Goal: Transaction & Acquisition: Purchase product/service

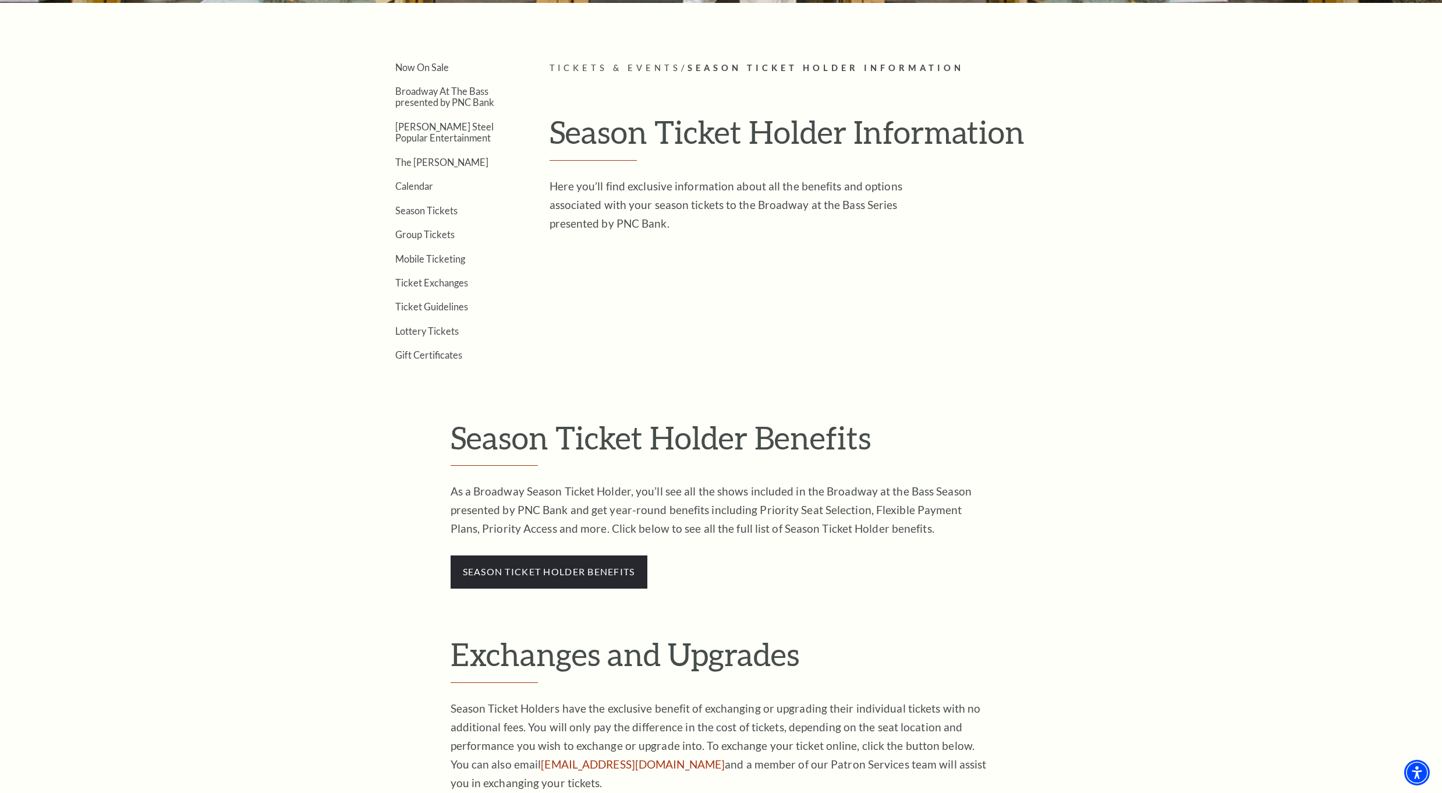
scroll to position [313, 0]
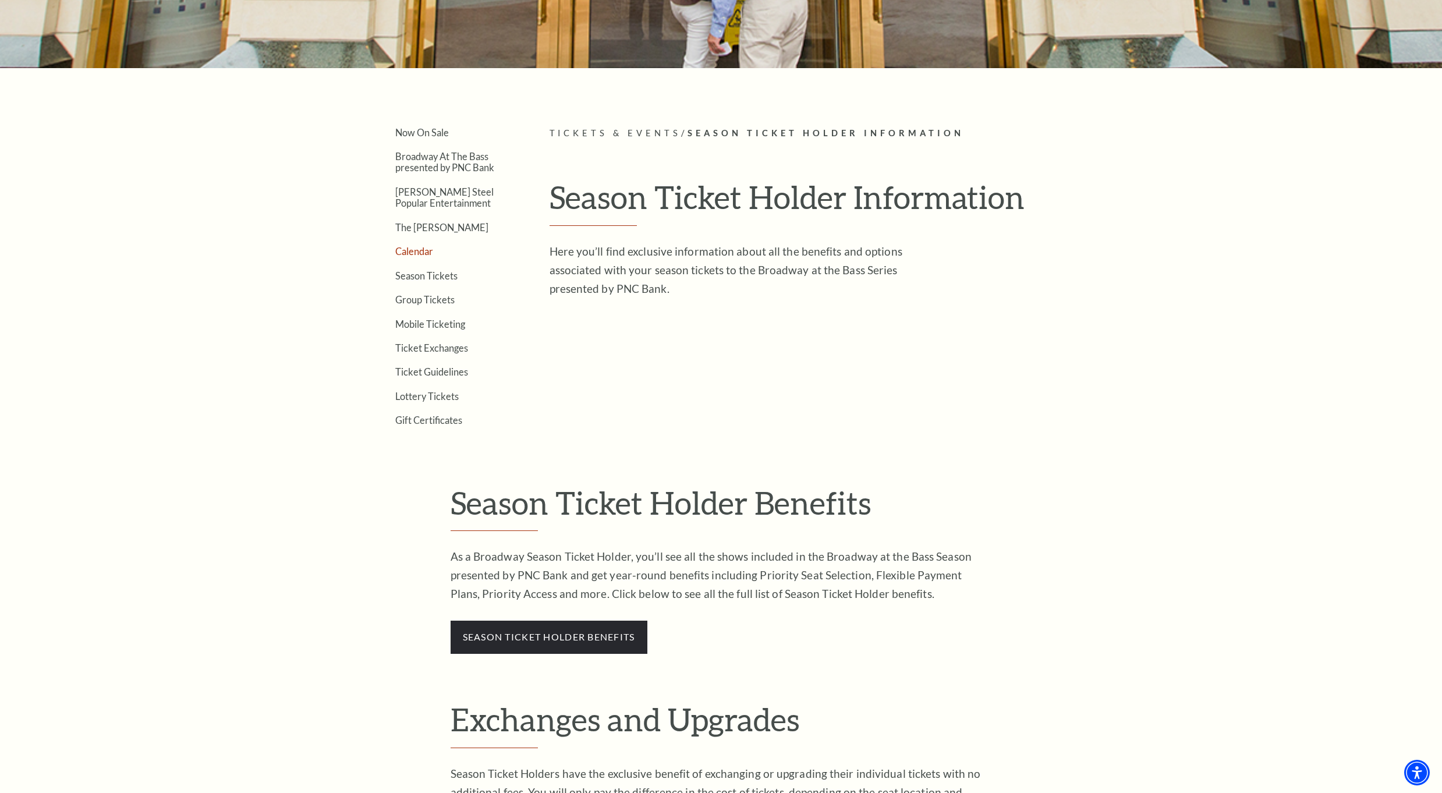
click at [410, 256] on link "Calendar" at bounding box center [414, 251] width 38 height 11
click at [427, 171] on link "Broadway At The Bass presented by PNC Bank" at bounding box center [444, 162] width 99 height 22
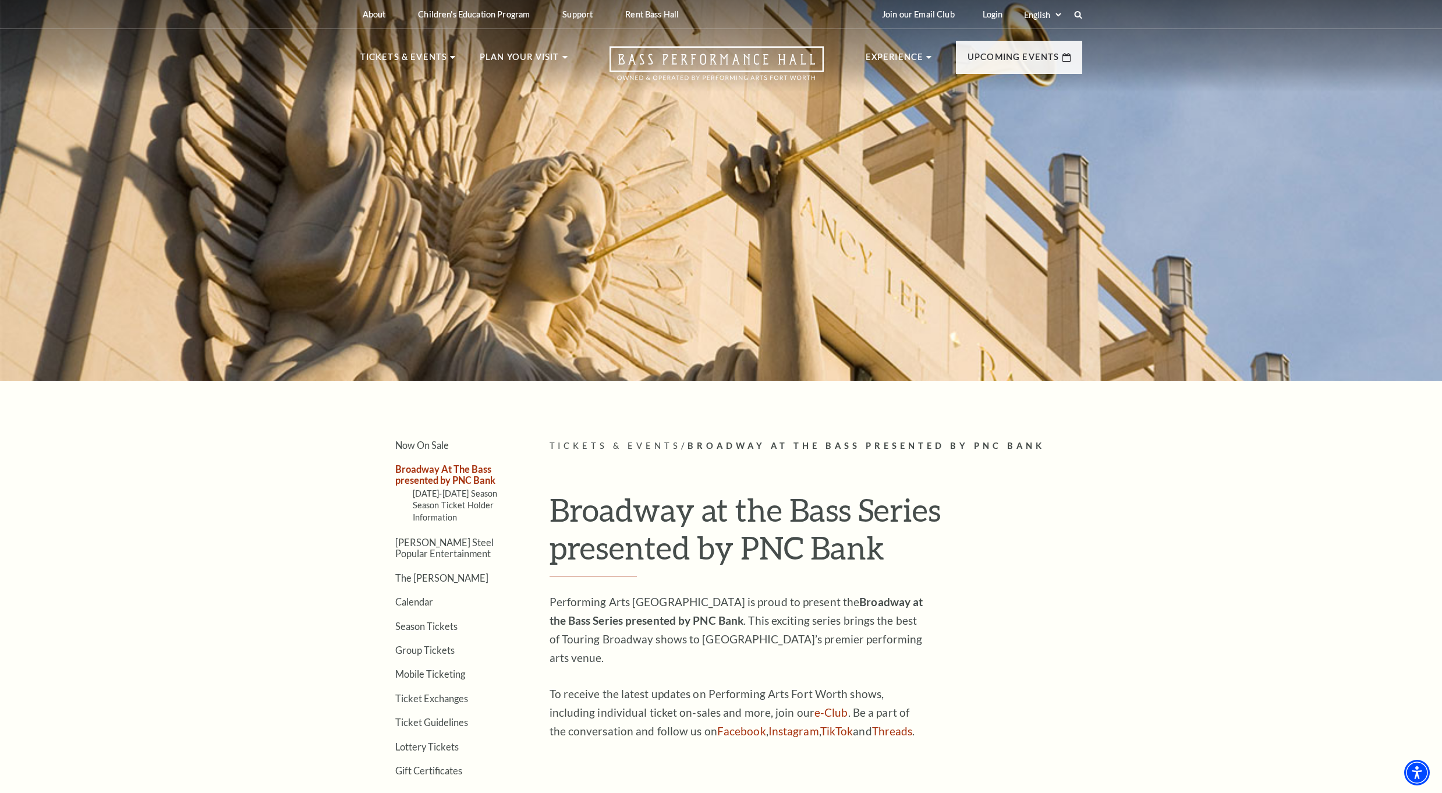
scroll to position [116, 0]
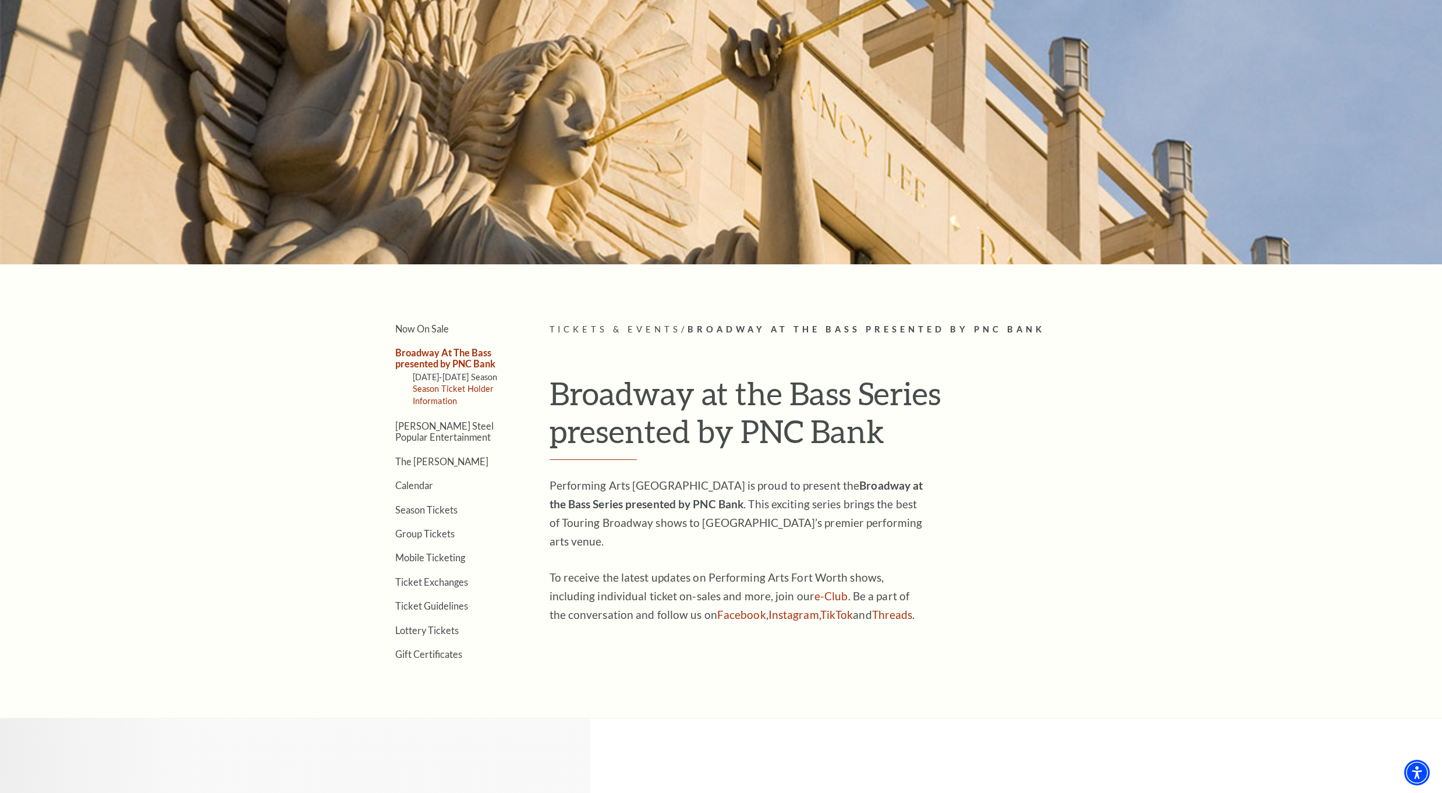
click at [442, 402] on link "Season Ticket Holder Information" at bounding box center [454, 395] width 82 height 22
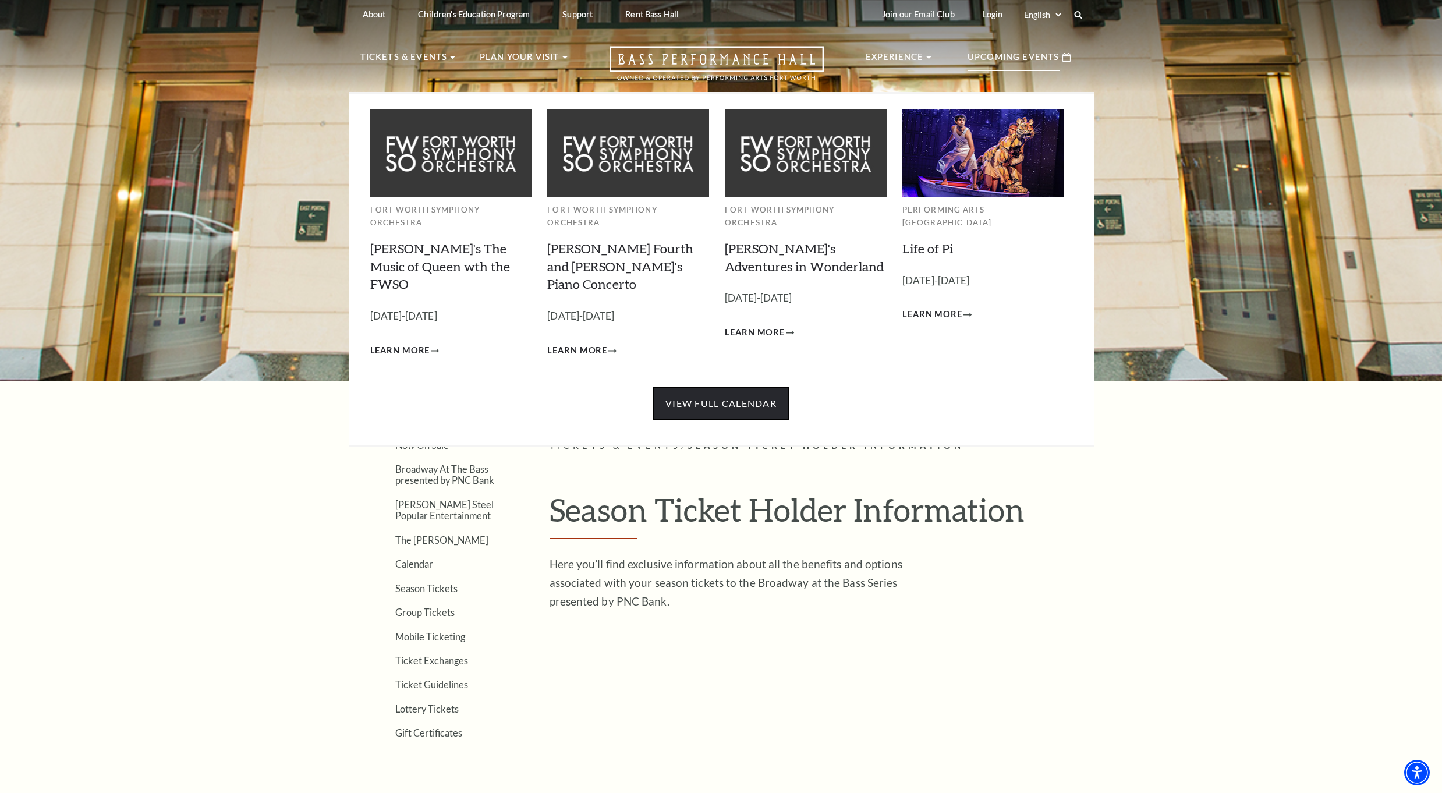
click at [762, 387] on link "View Full Calendar" at bounding box center [721, 403] width 136 height 33
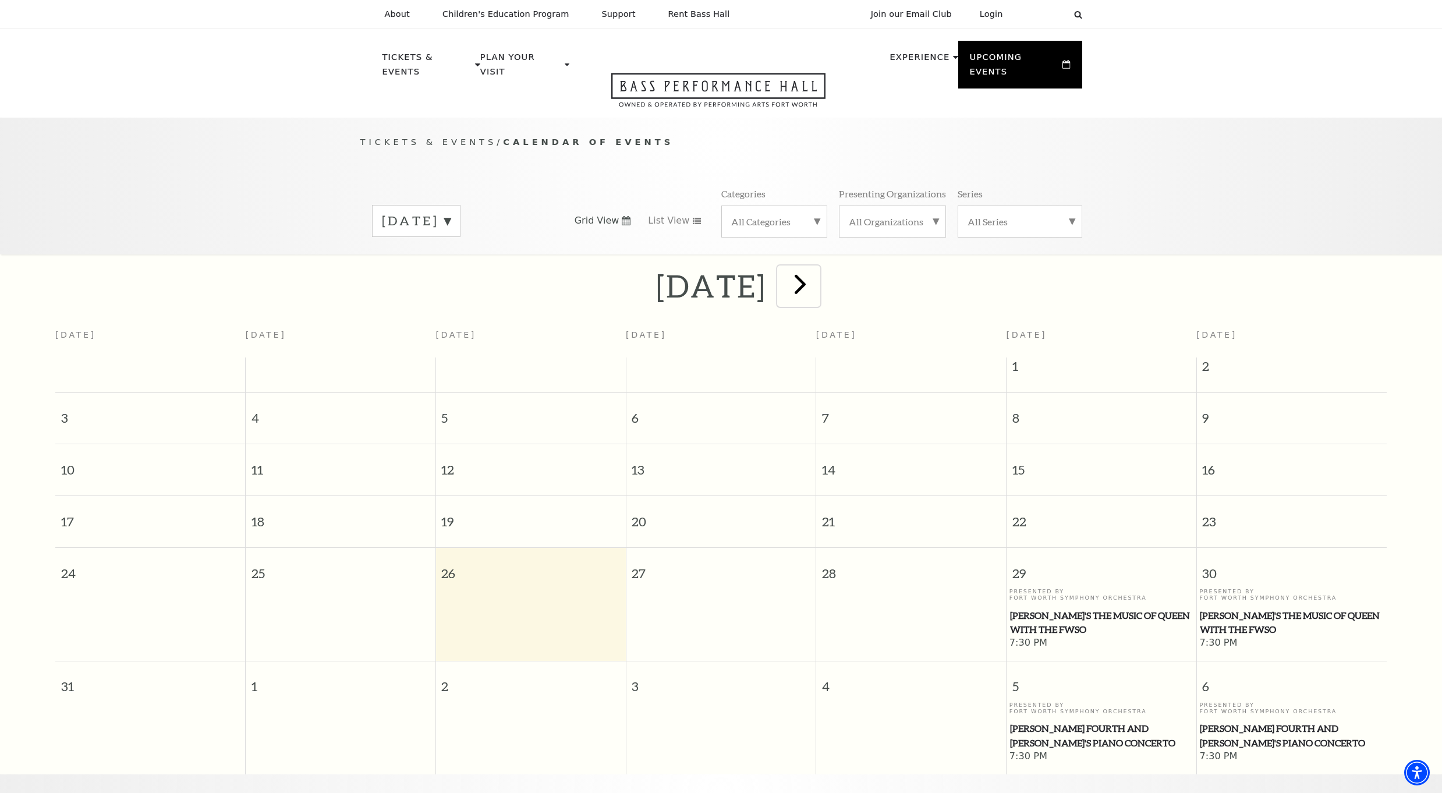
click at [817, 282] on span "next" at bounding box center [800, 283] width 33 height 33
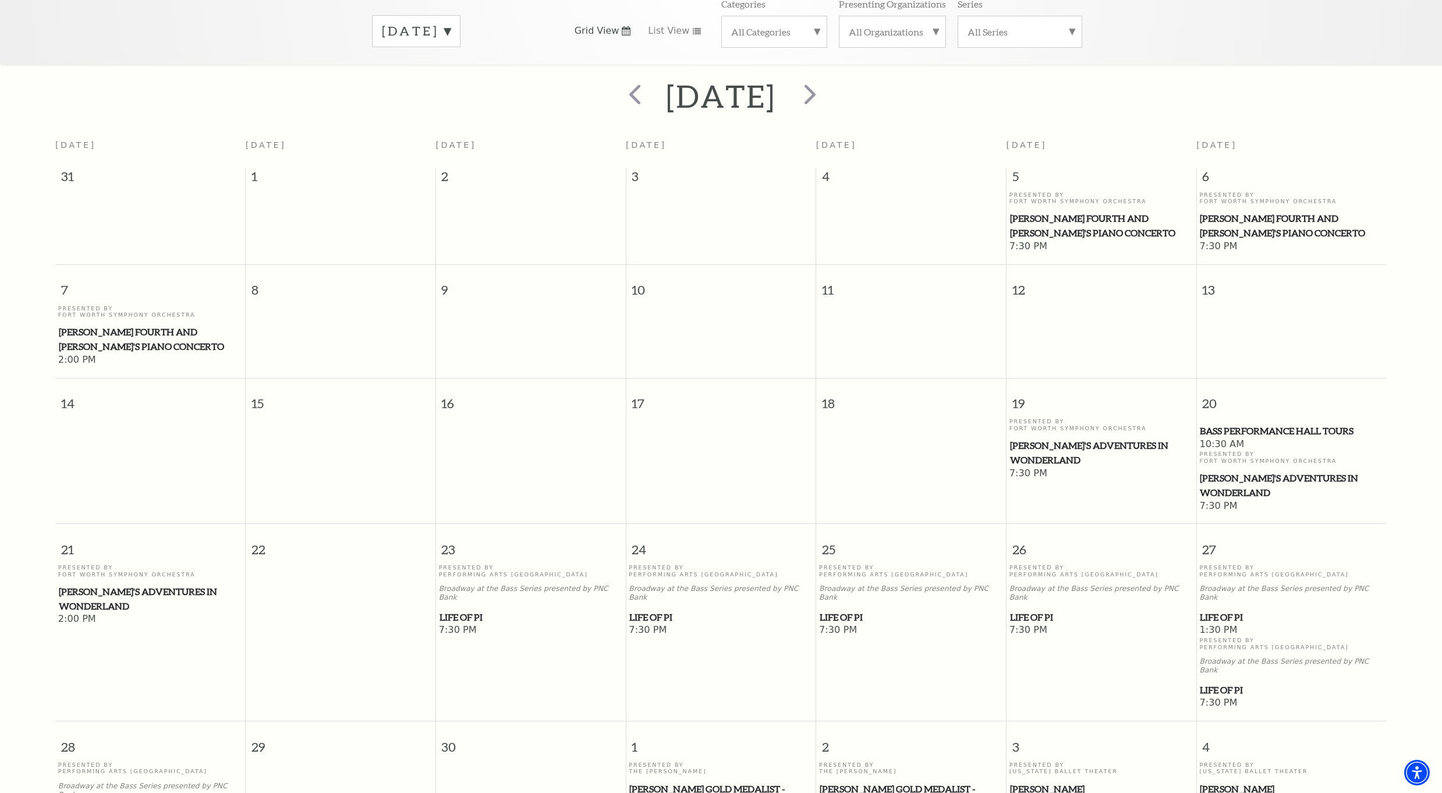
scroll to position [103, 0]
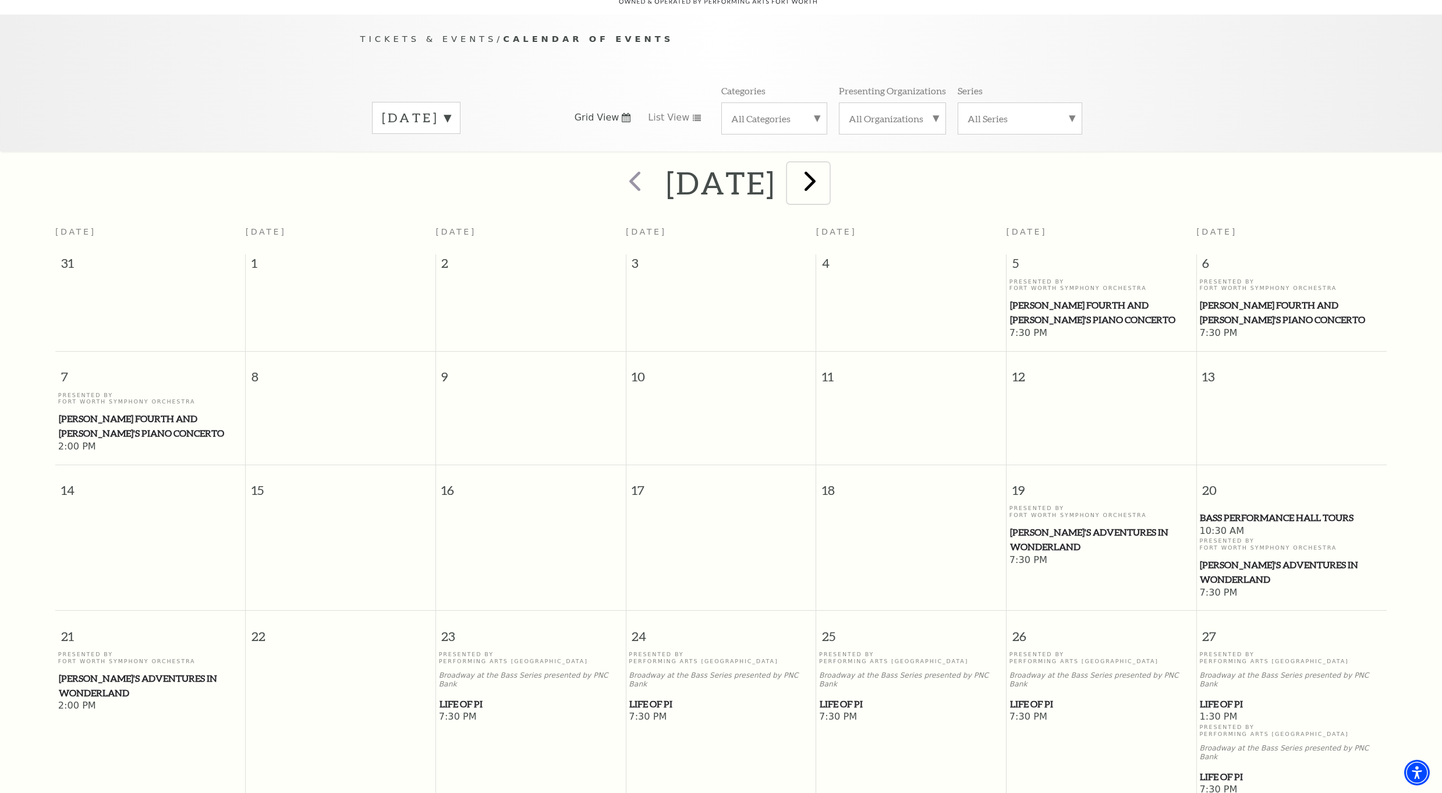
click at [827, 168] on span "next" at bounding box center [810, 180] width 33 height 33
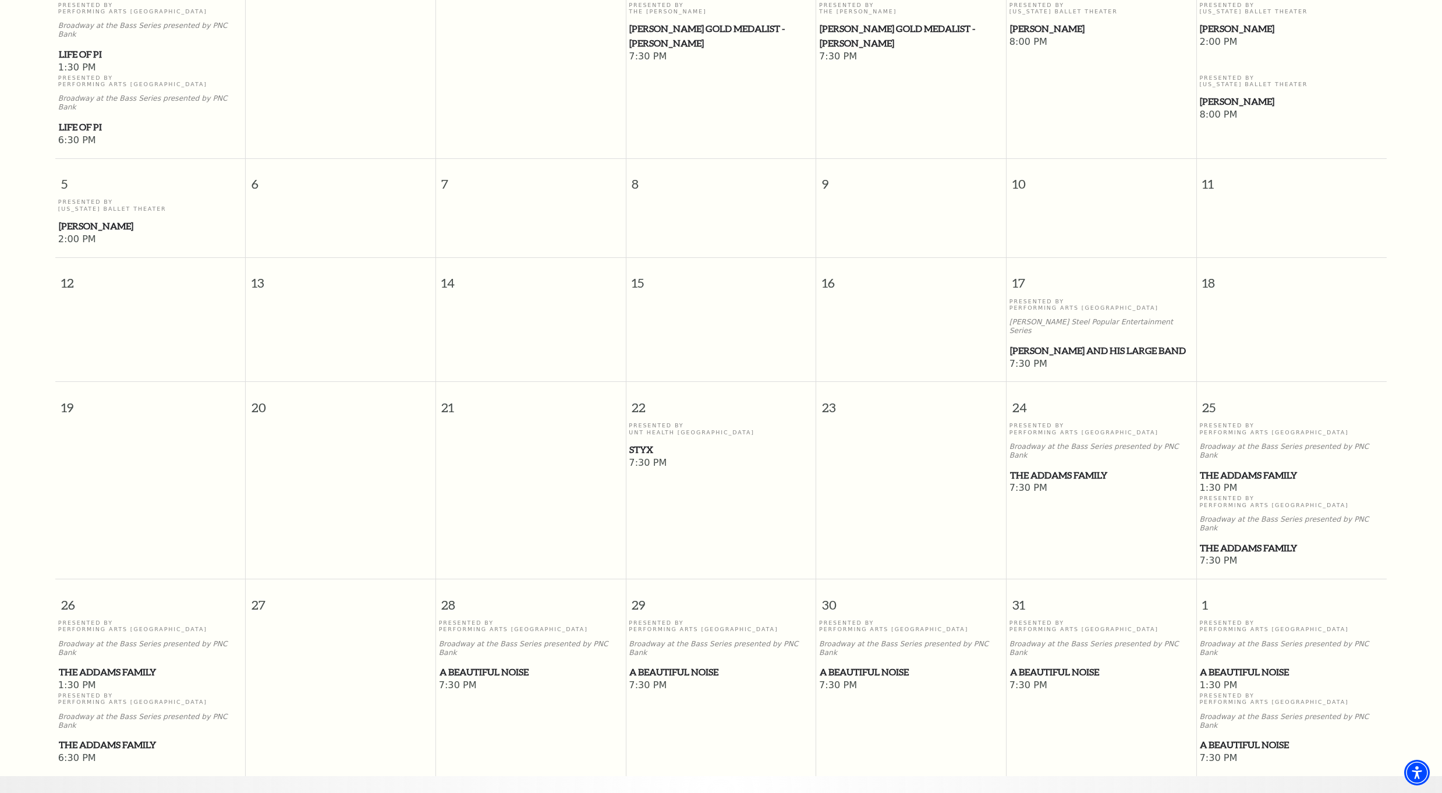
scroll to position [198, 0]
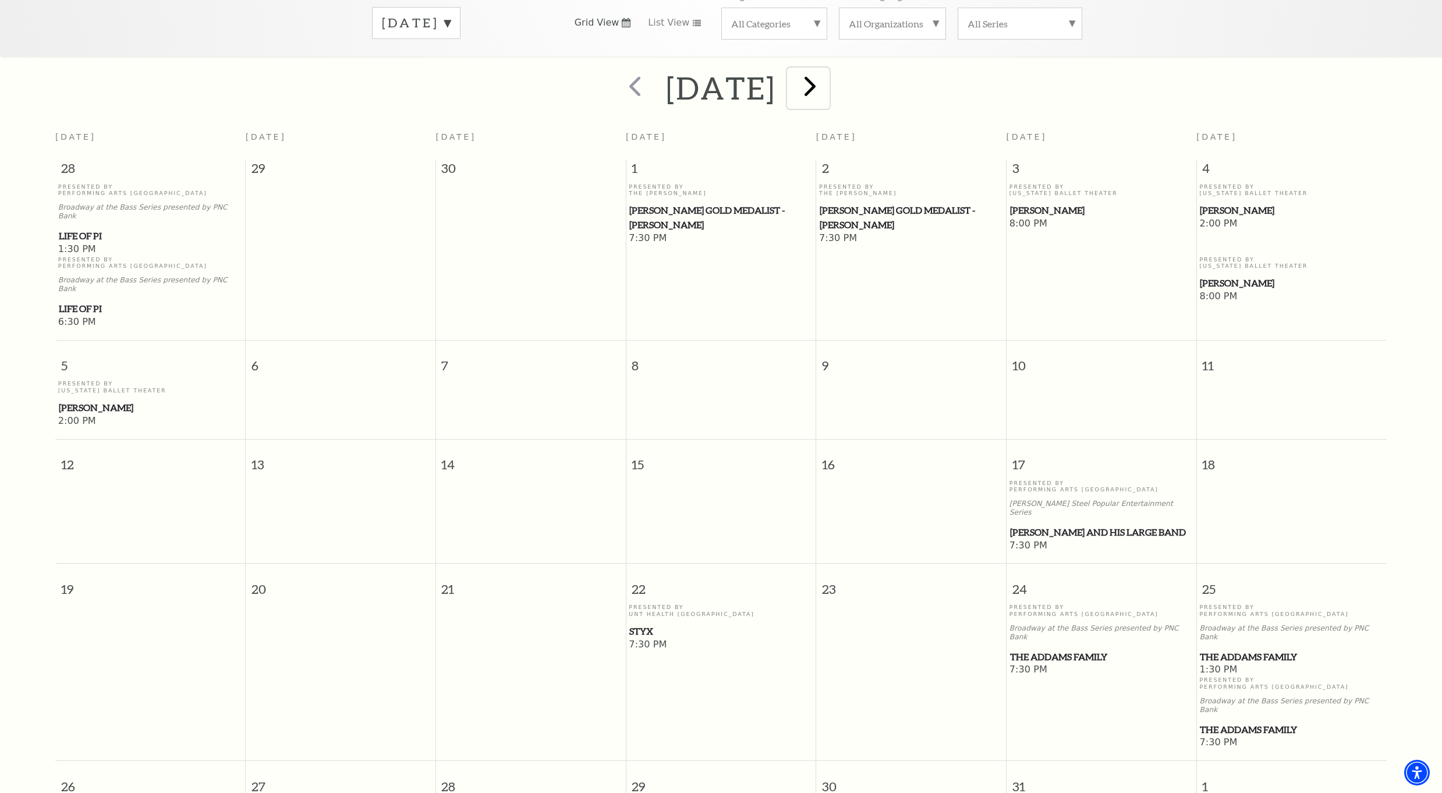
click at [827, 78] on span "next" at bounding box center [810, 85] width 33 height 33
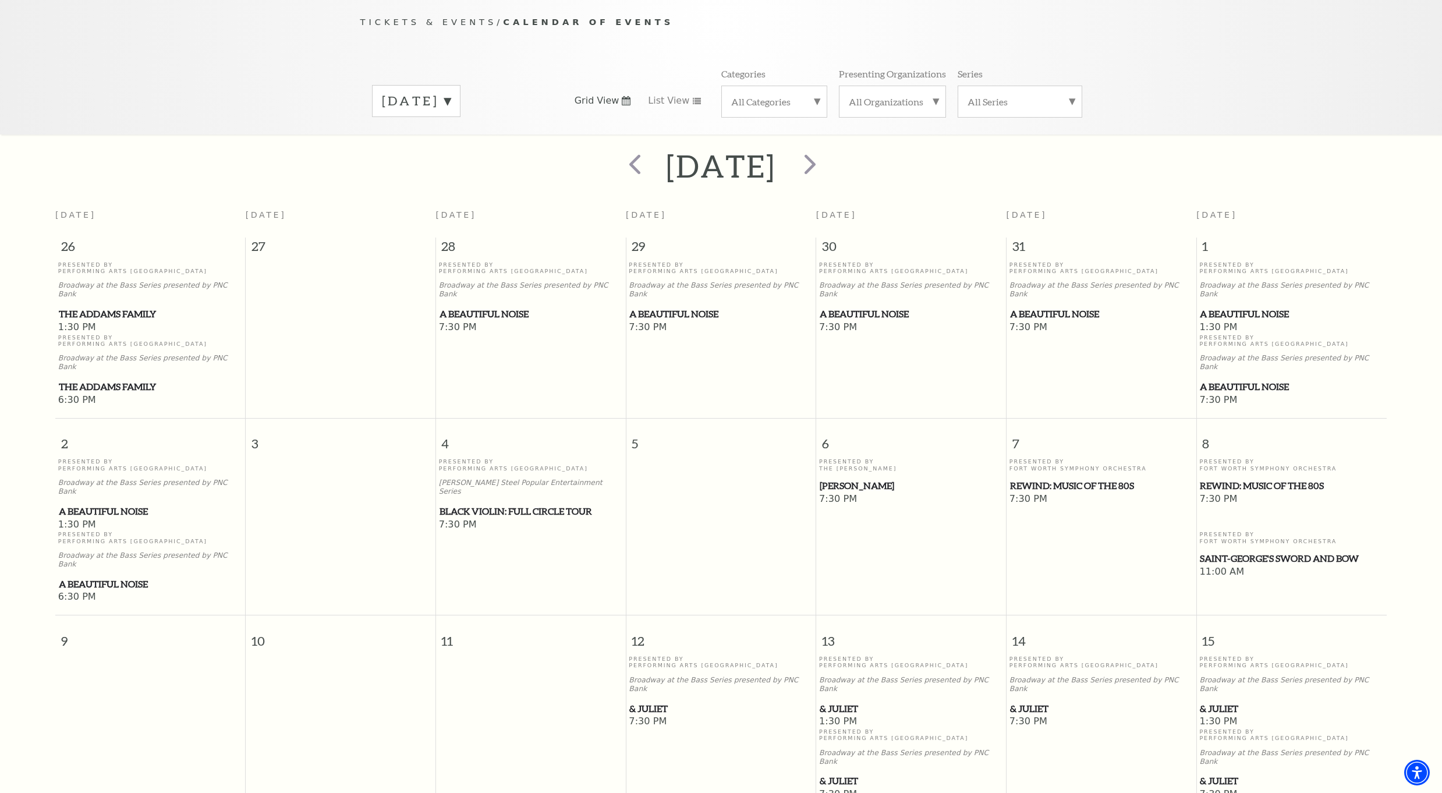
scroll to position [103, 0]
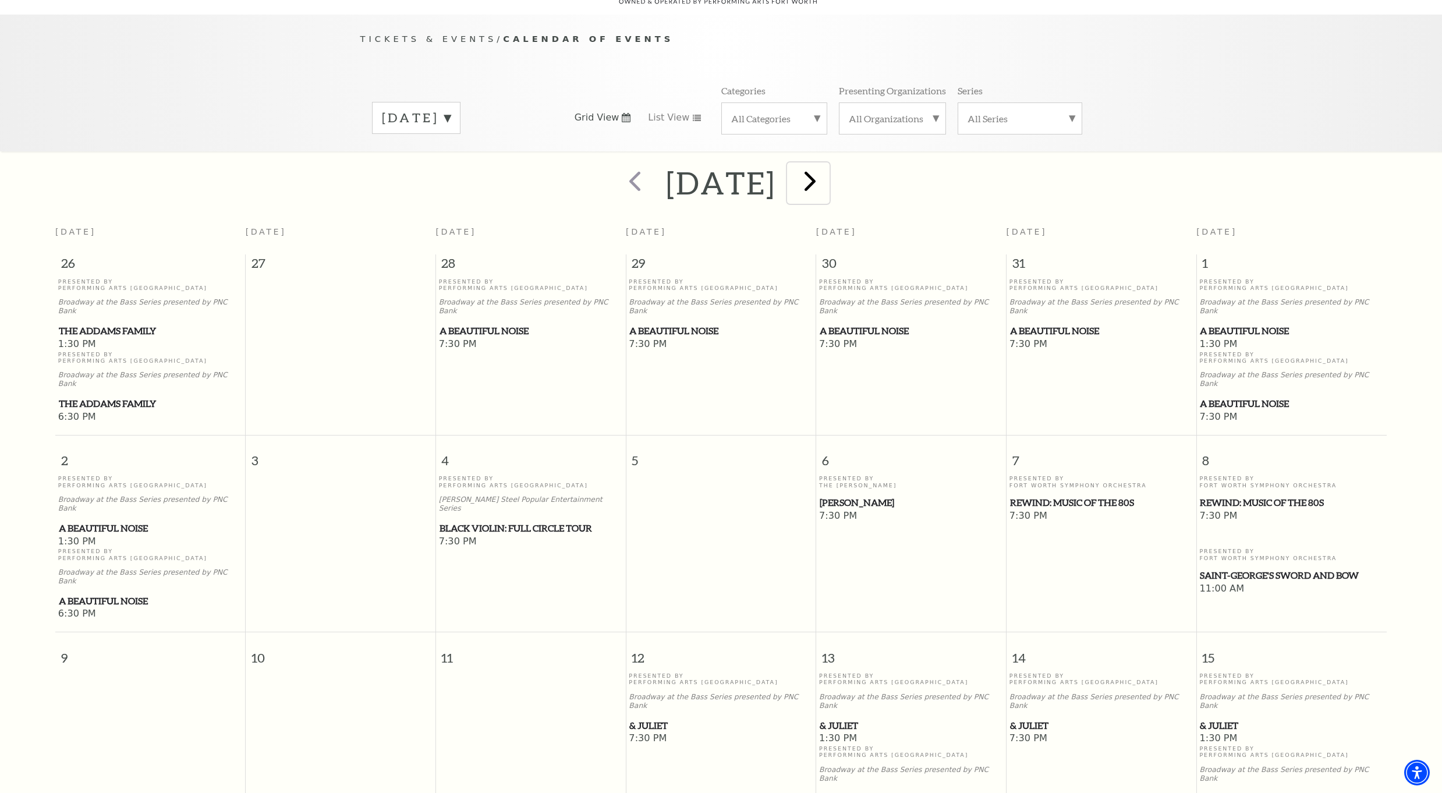
click at [827, 168] on span "next" at bounding box center [810, 180] width 33 height 33
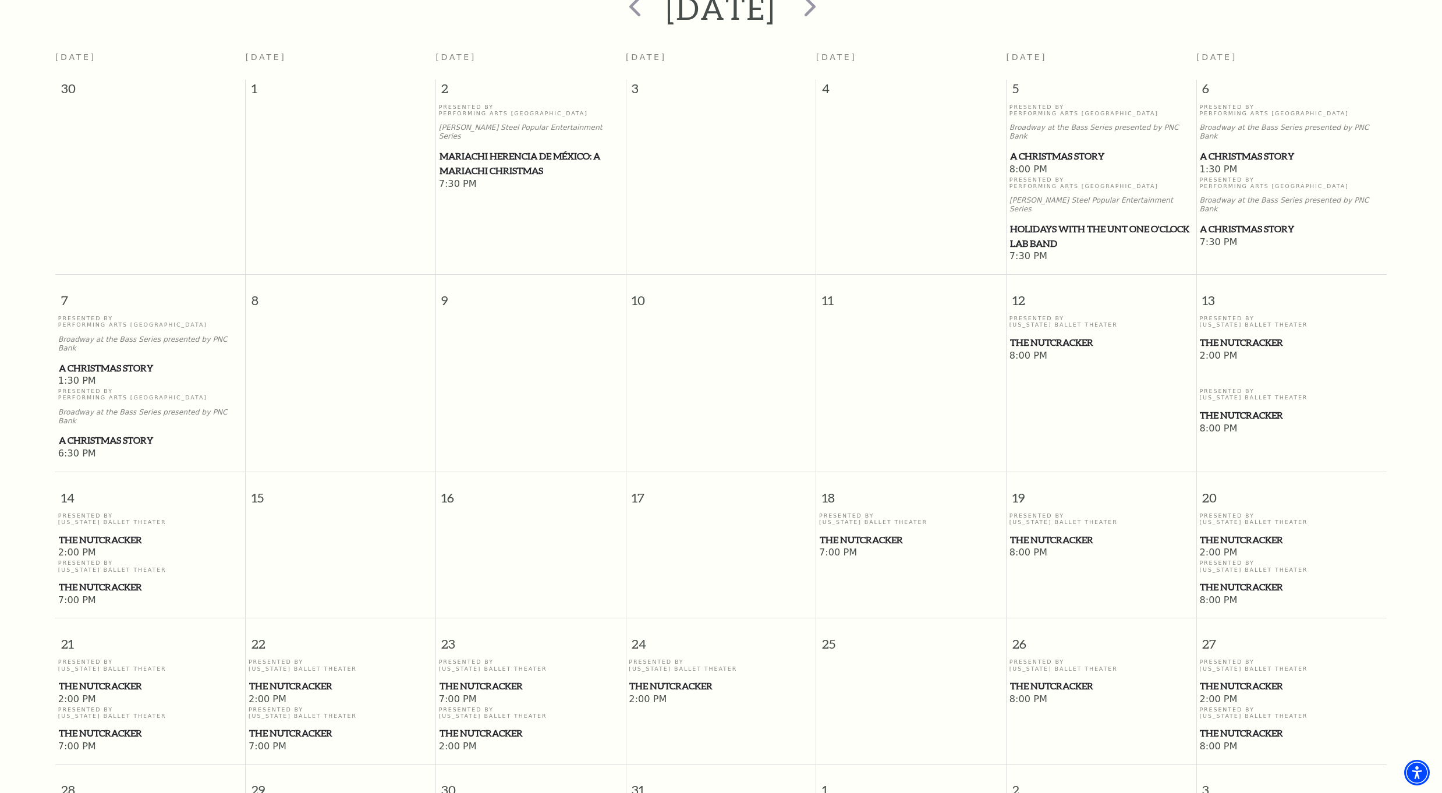
scroll to position [0, 0]
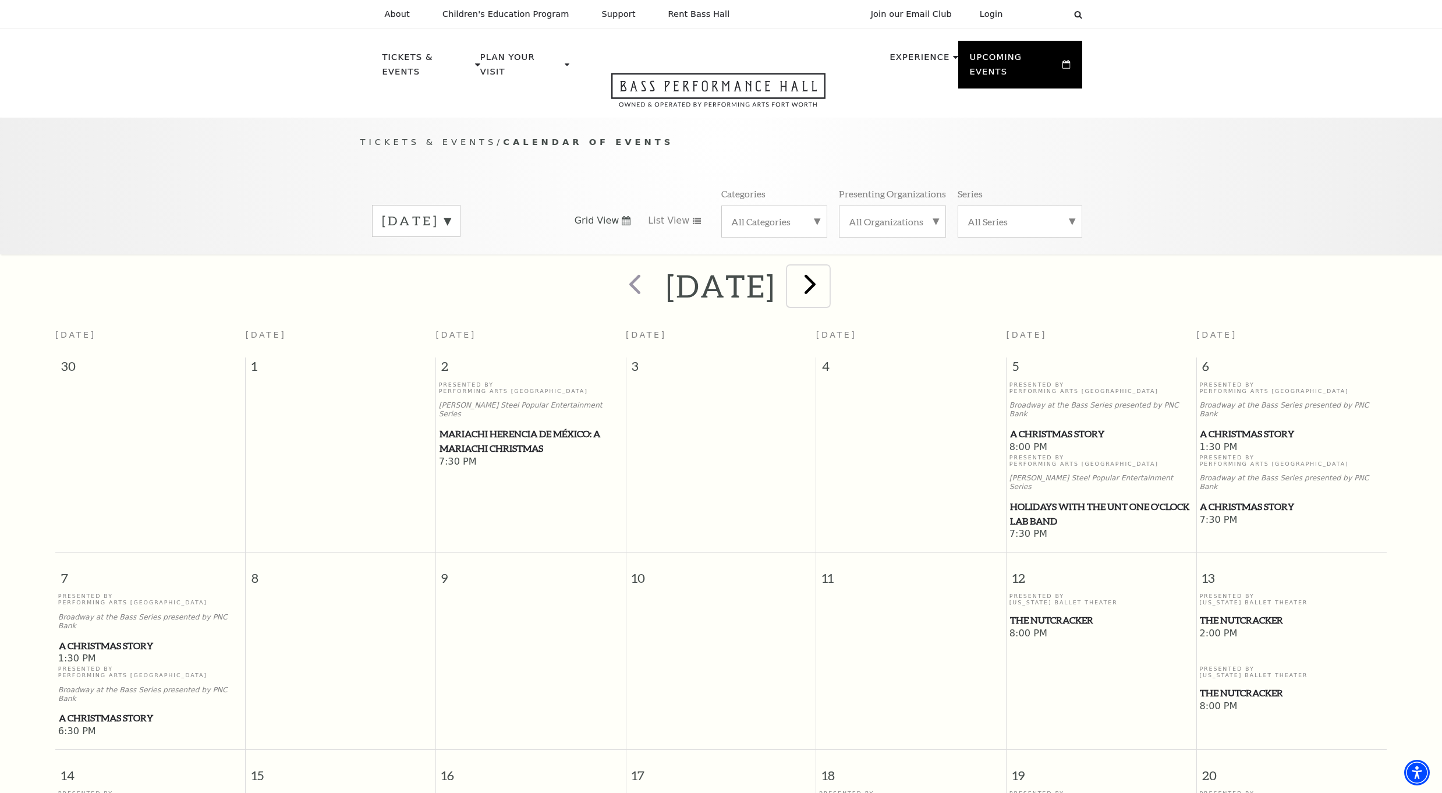
drag, startPoint x: 863, startPoint y: 274, endPoint x: 877, endPoint y: 287, distance: 19.4
click at [883, 296] on div "December 2025 Sunday Monday Tuesday Wednesday Thursday Friday Saturday 30 1 2 3…" at bounding box center [721, 704] width 1442 height 876
click at [827, 278] on span "next" at bounding box center [810, 283] width 33 height 33
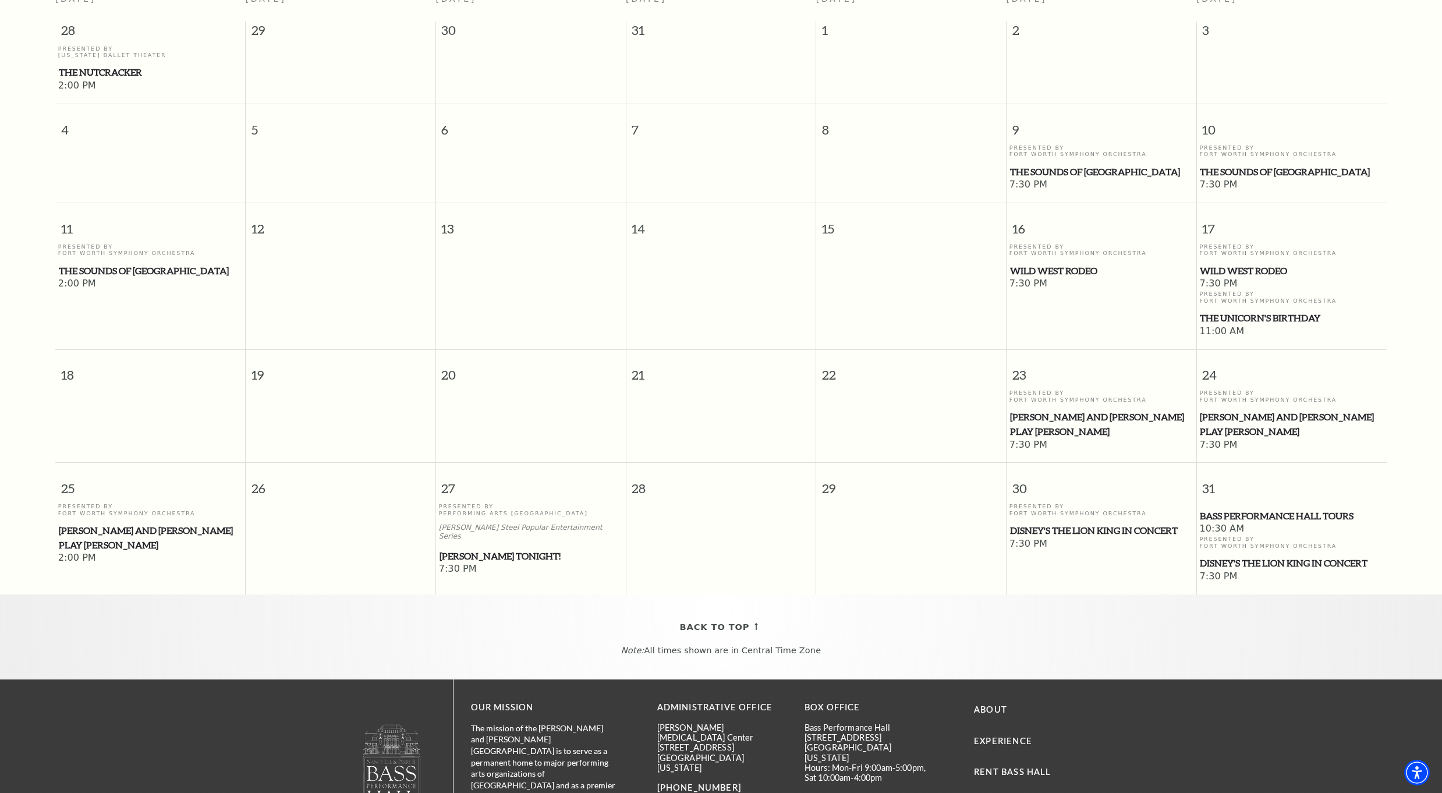
scroll to position [394, 0]
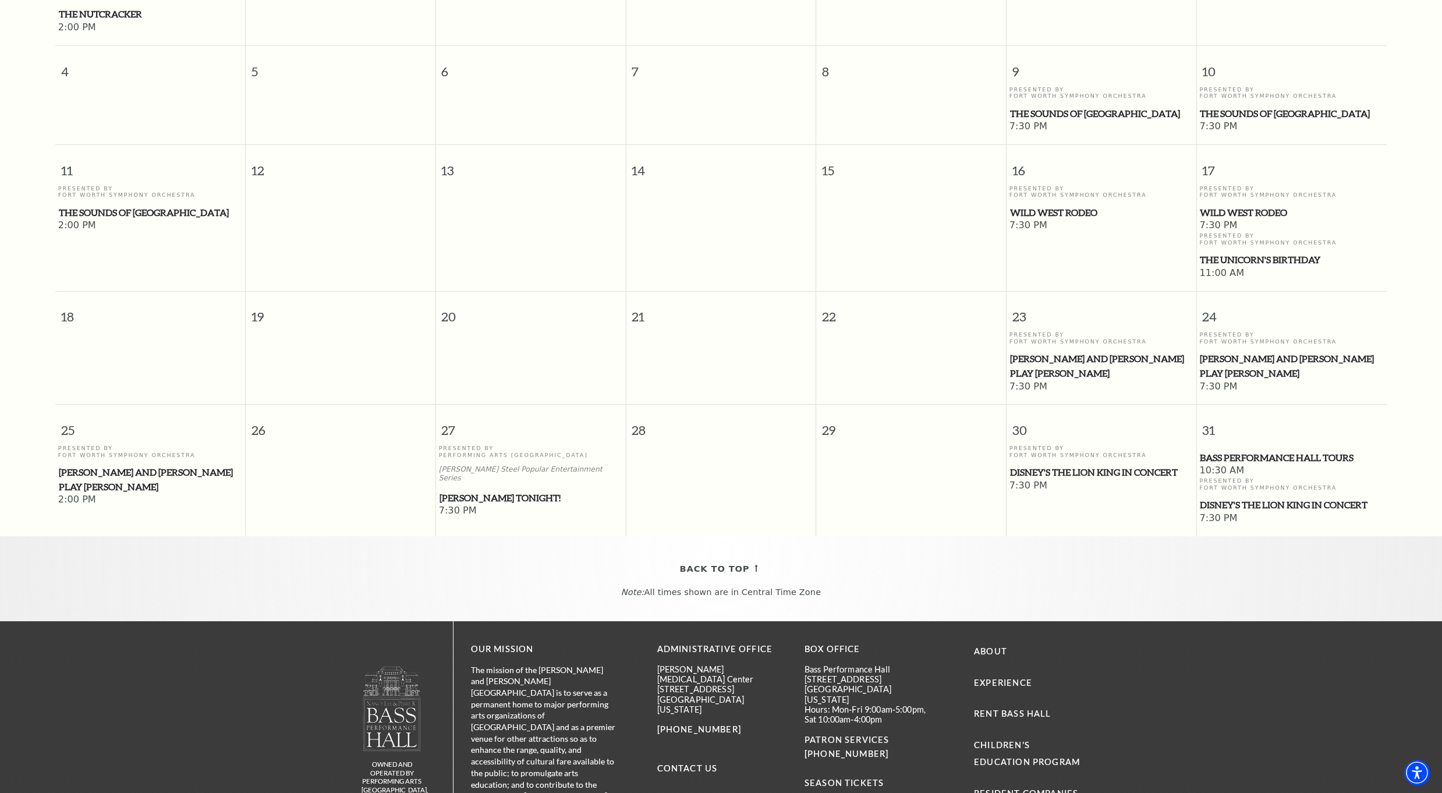
click at [522, 491] on span "Mark Twain Tonight!" at bounding box center [531, 498] width 183 height 15
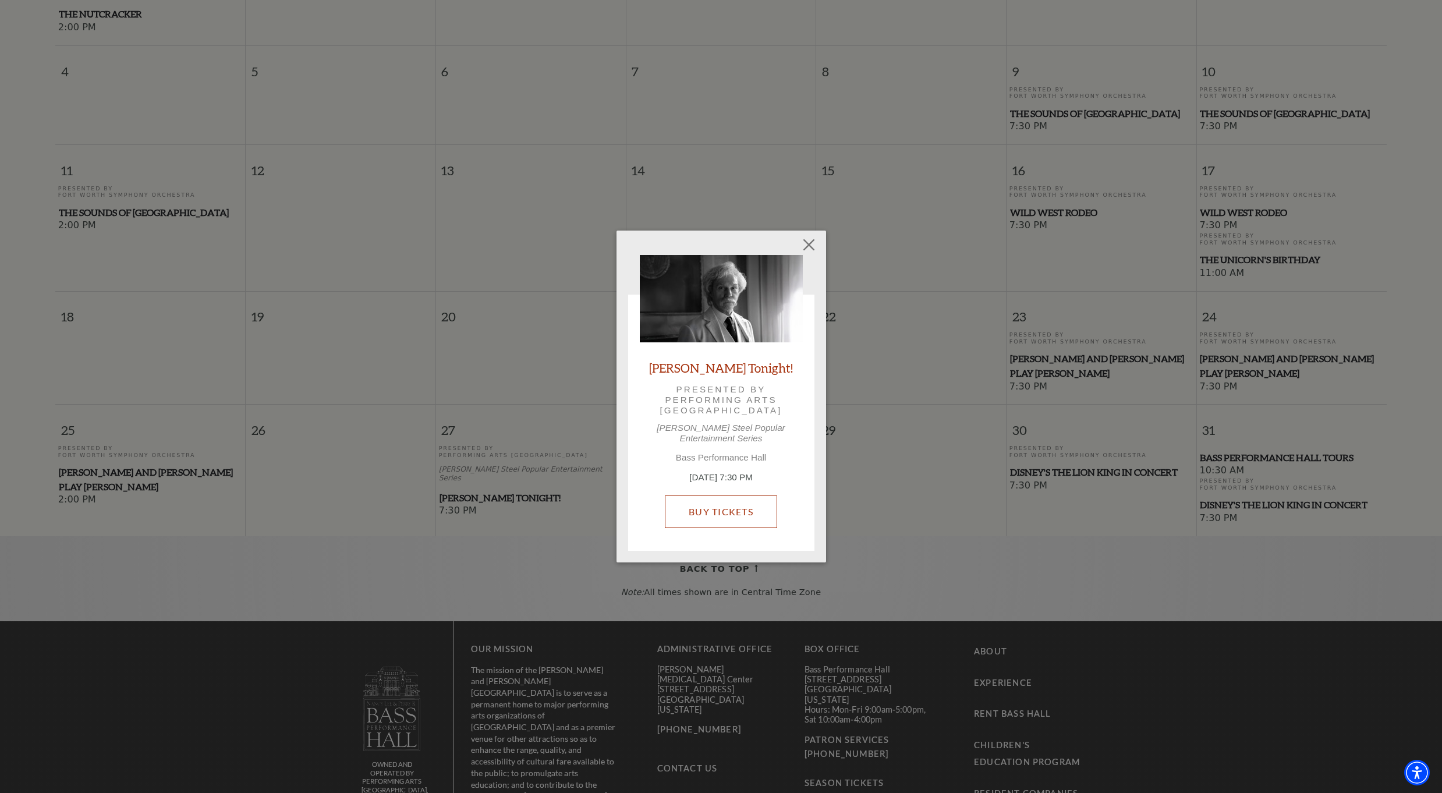
click at [705, 505] on link "Buy Tickets" at bounding box center [721, 511] width 112 height 33
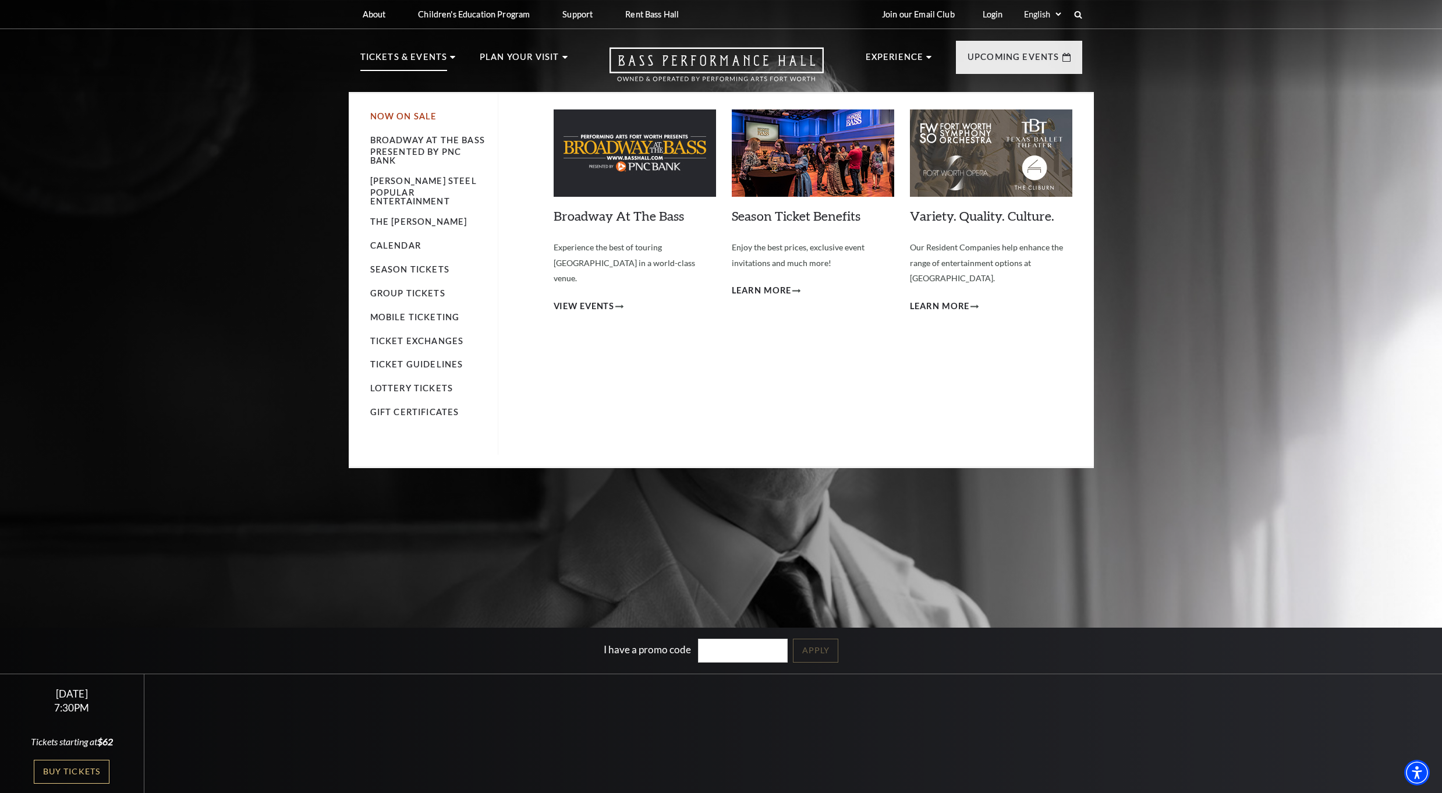
click at [409, 114] on link "Now On Sale" at bounding box center [403, 116] width 67 height 10
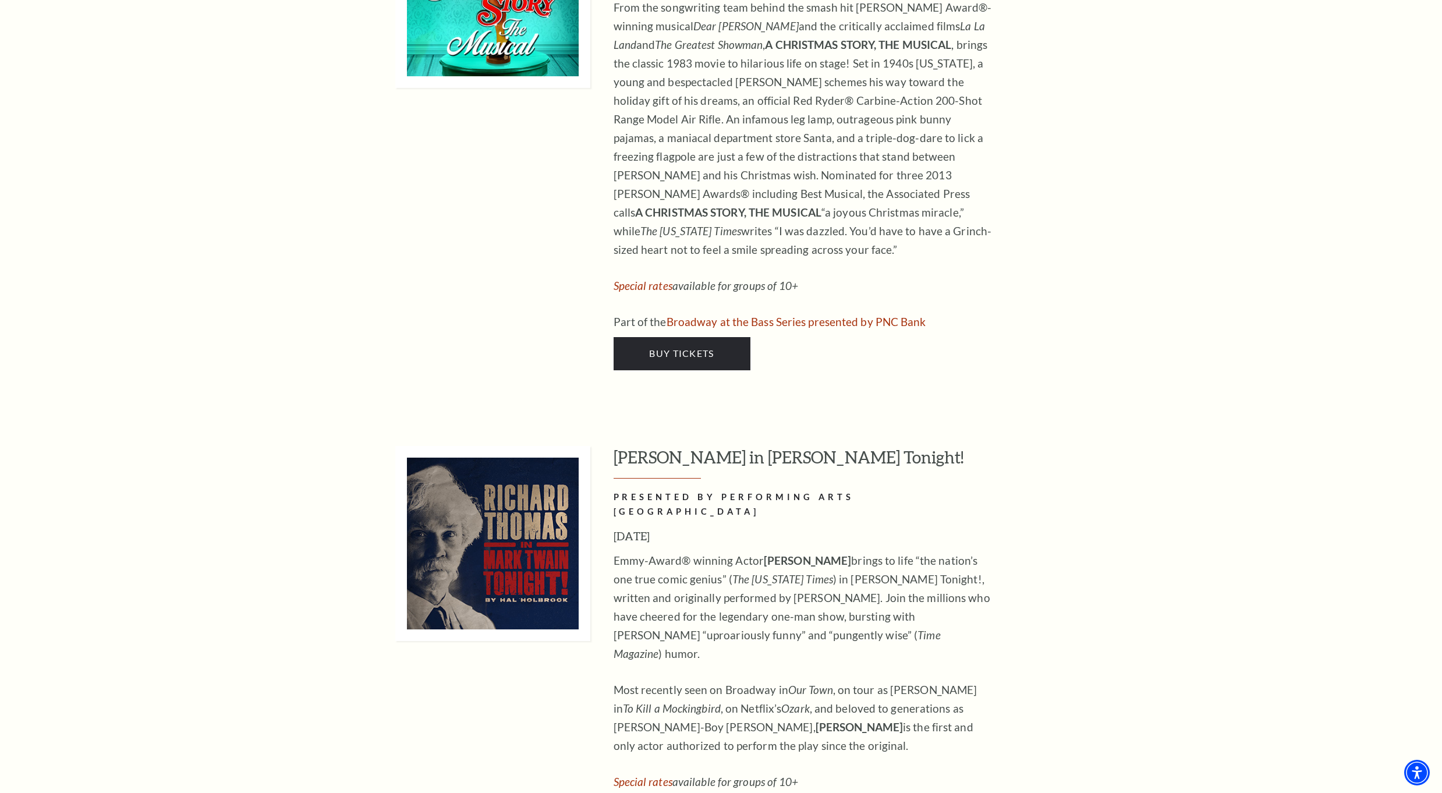
scroll to position [5473, 0]
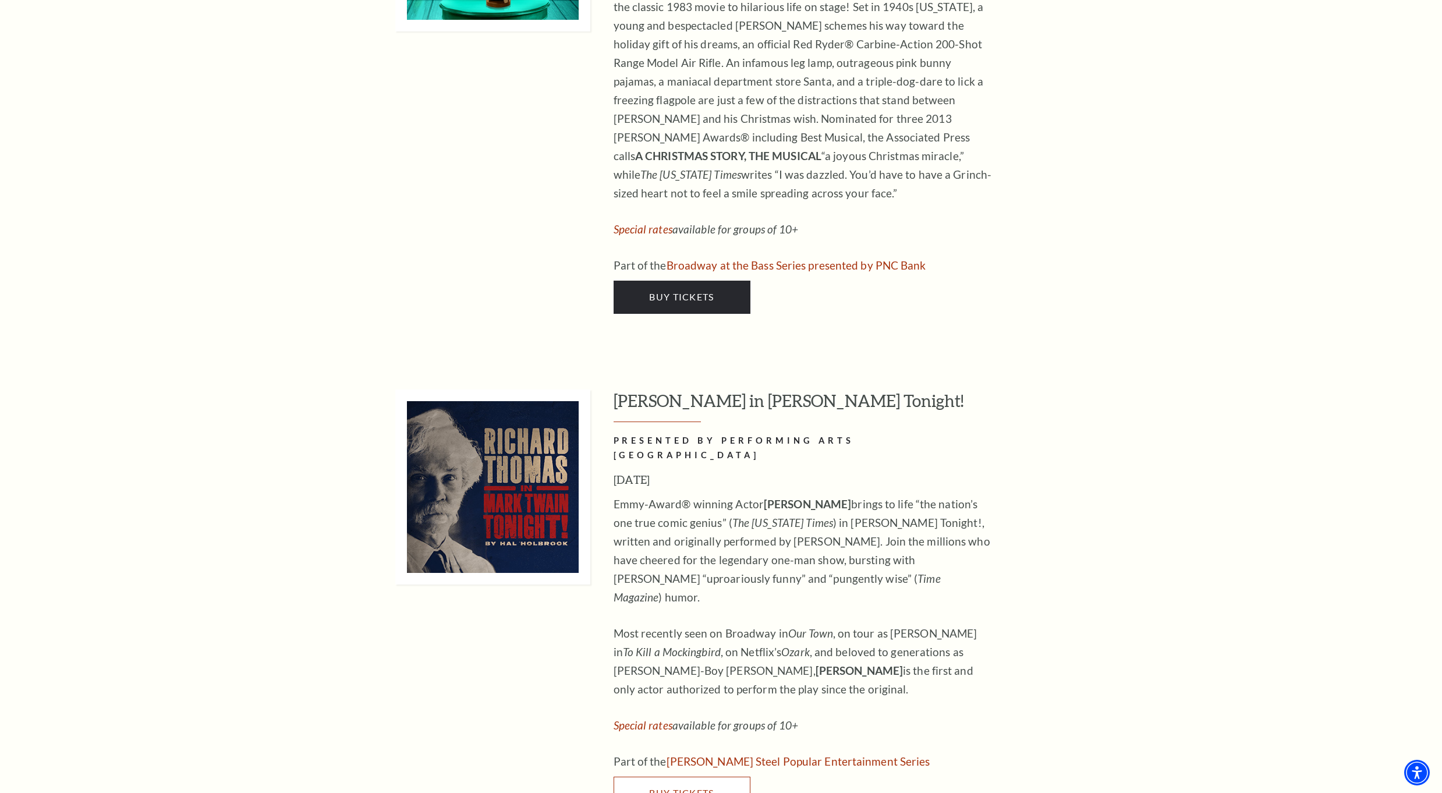
click at [679, 787] on span "Buy Tickets" at bounding box center [681, 792] width 65 height 11
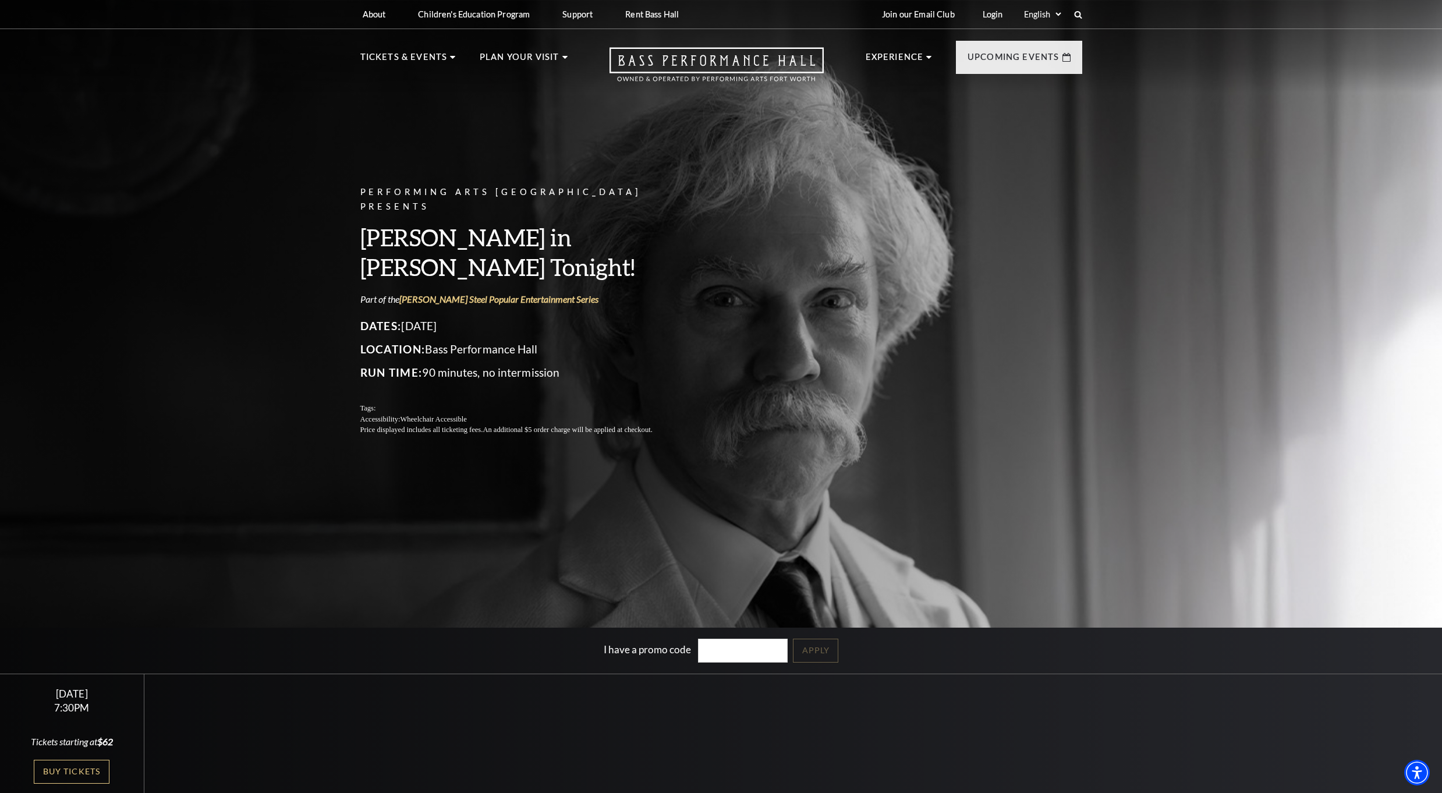
click at [686, 516] on div "Performing Arts Fort Worth Presents [PERSON_NAME] in [PERSON_NAME] Tonight! Par…" at bounding box center [721, 395] width 1442 height 805
click at [68, 764] on link "Buy Tickets" at bounding box center [72, 772] width 76 height 24
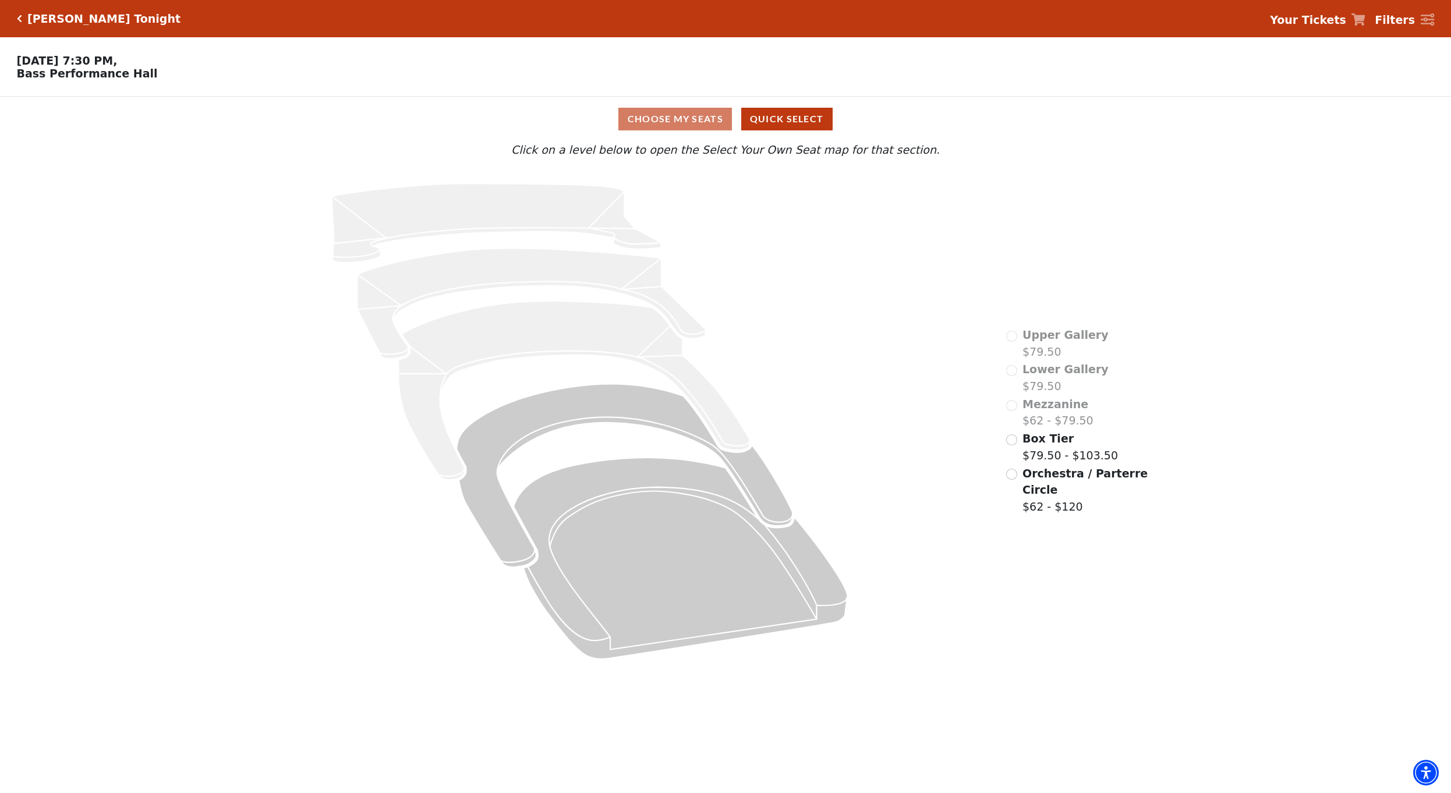
click at [1017, 482] on div "Orchestra / Parterre Circle $62 - $120" at bounding box center [1078, 490] width 144 height 50
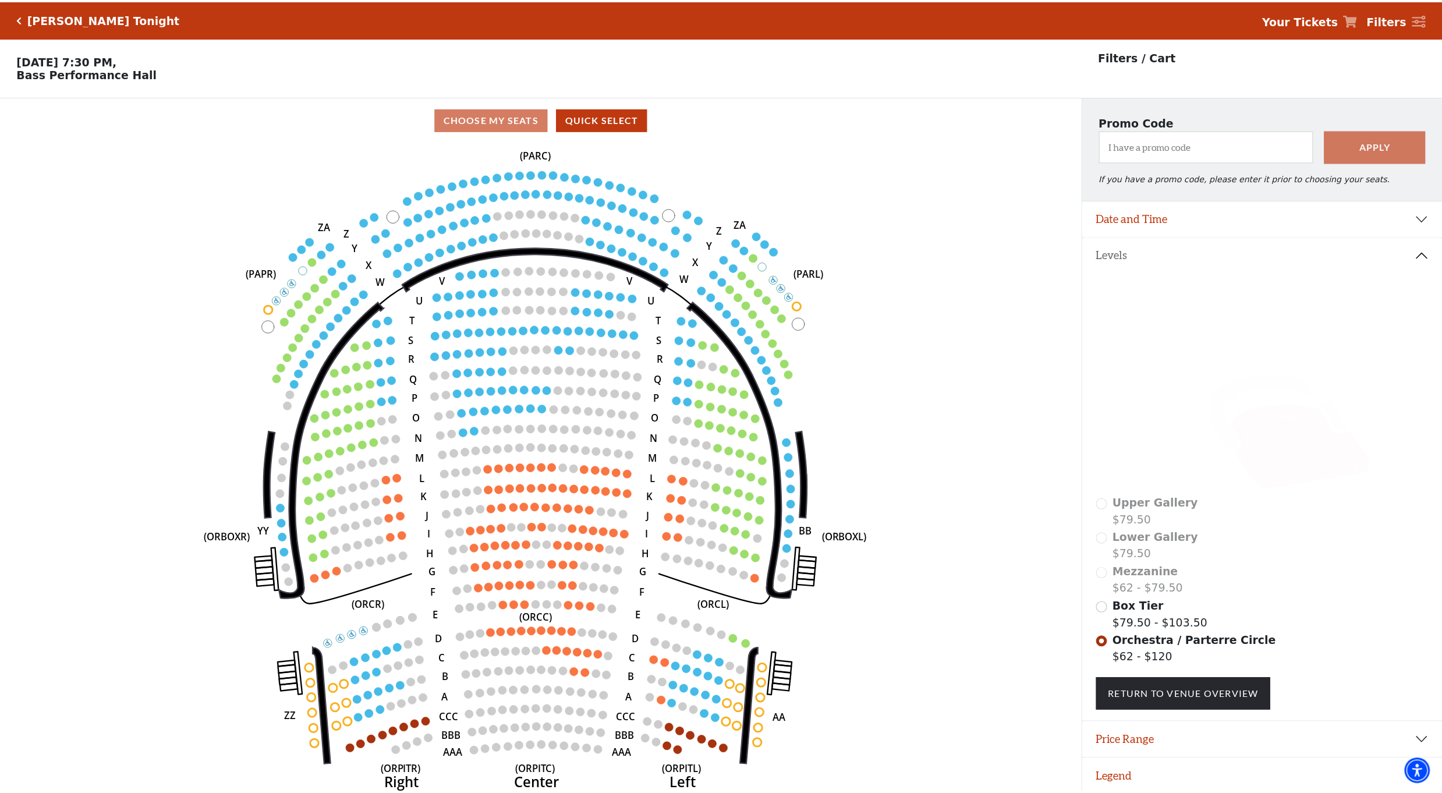
scroll to position [29, 0]
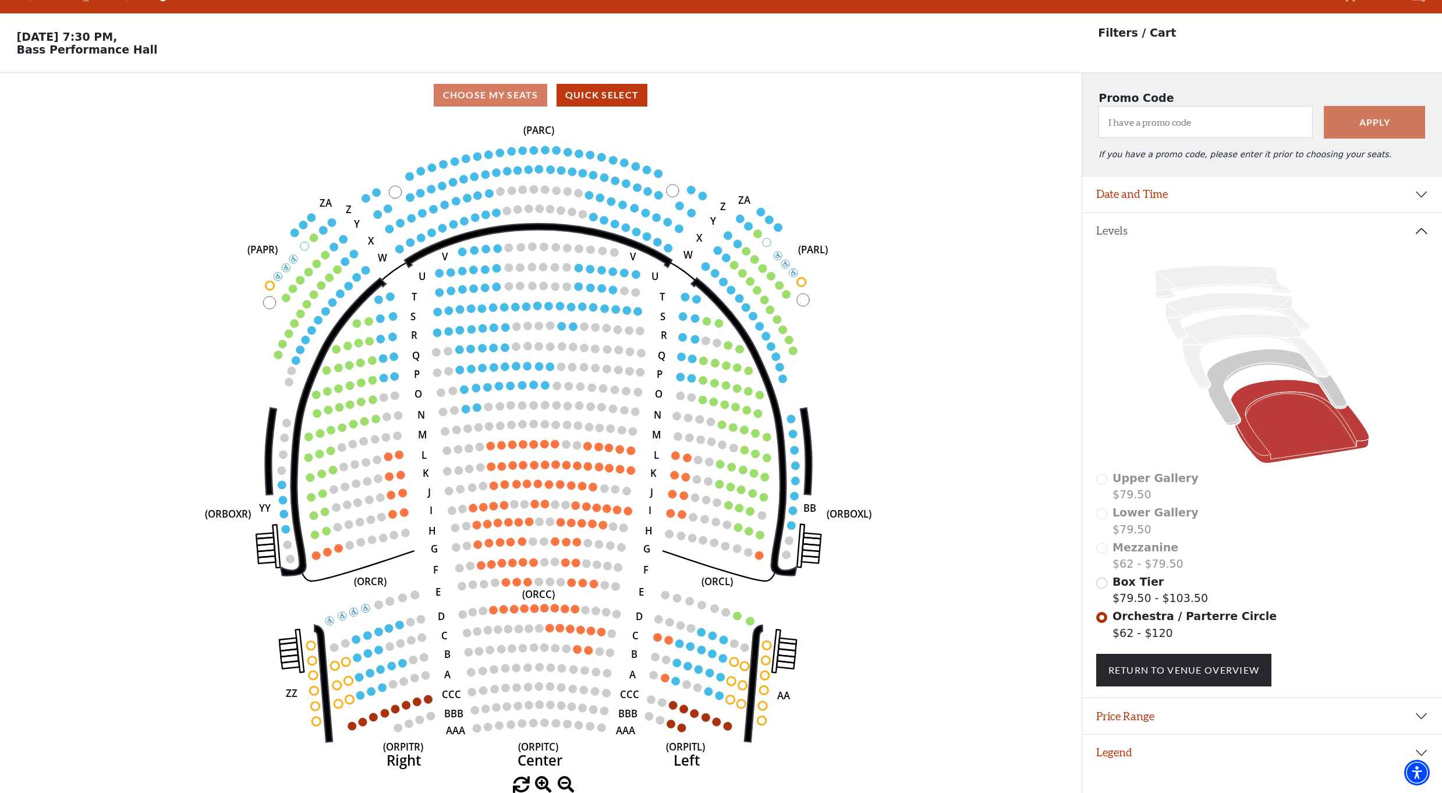
click at [582, 648] on use "Seat Selected" at bounding box center [576, 649] width 9 height 9
click at [568, 650] on circle at bounding box center [566, 649] width 8 height 8
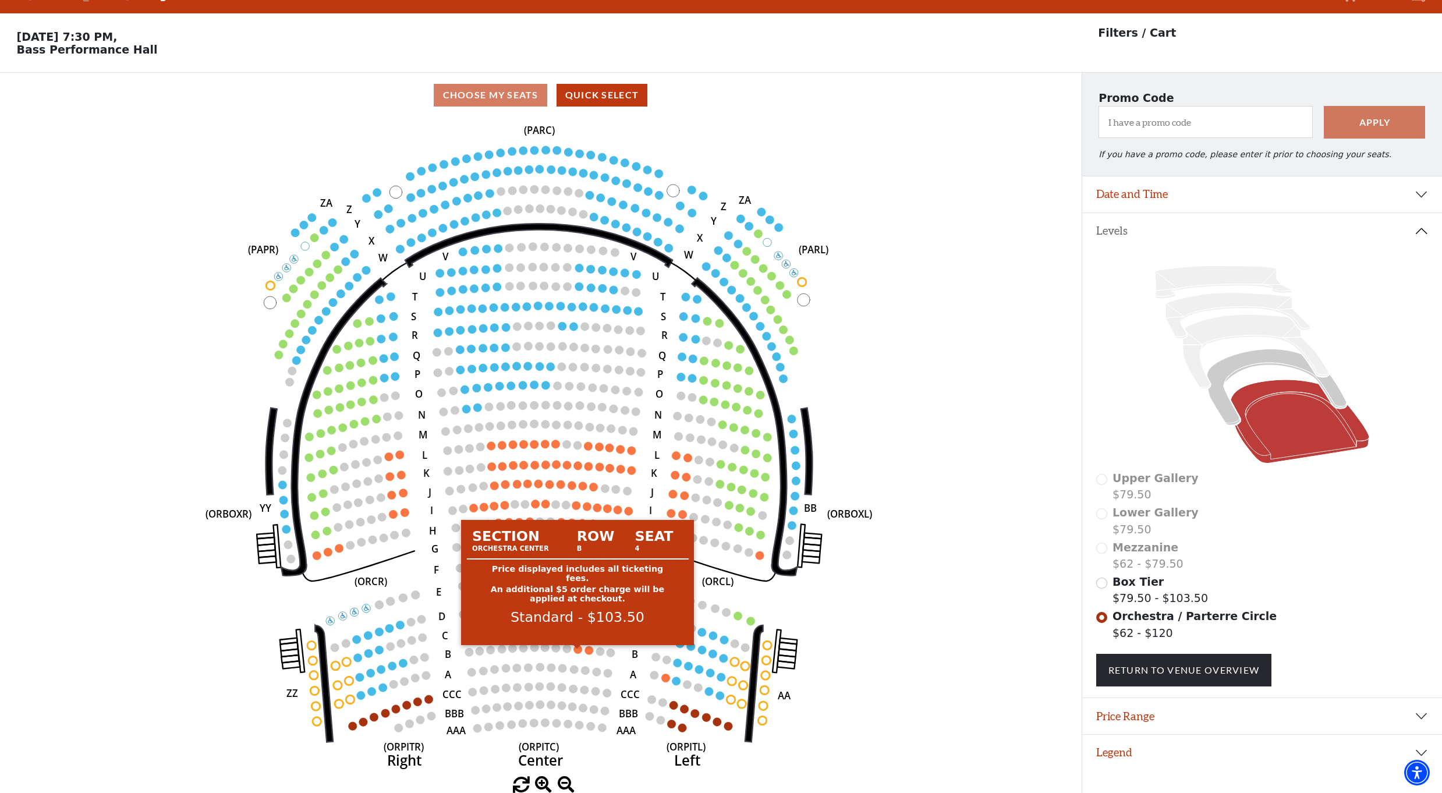
click at [576, 652] on circle at bounding box center [578, 649] width 8 height 8
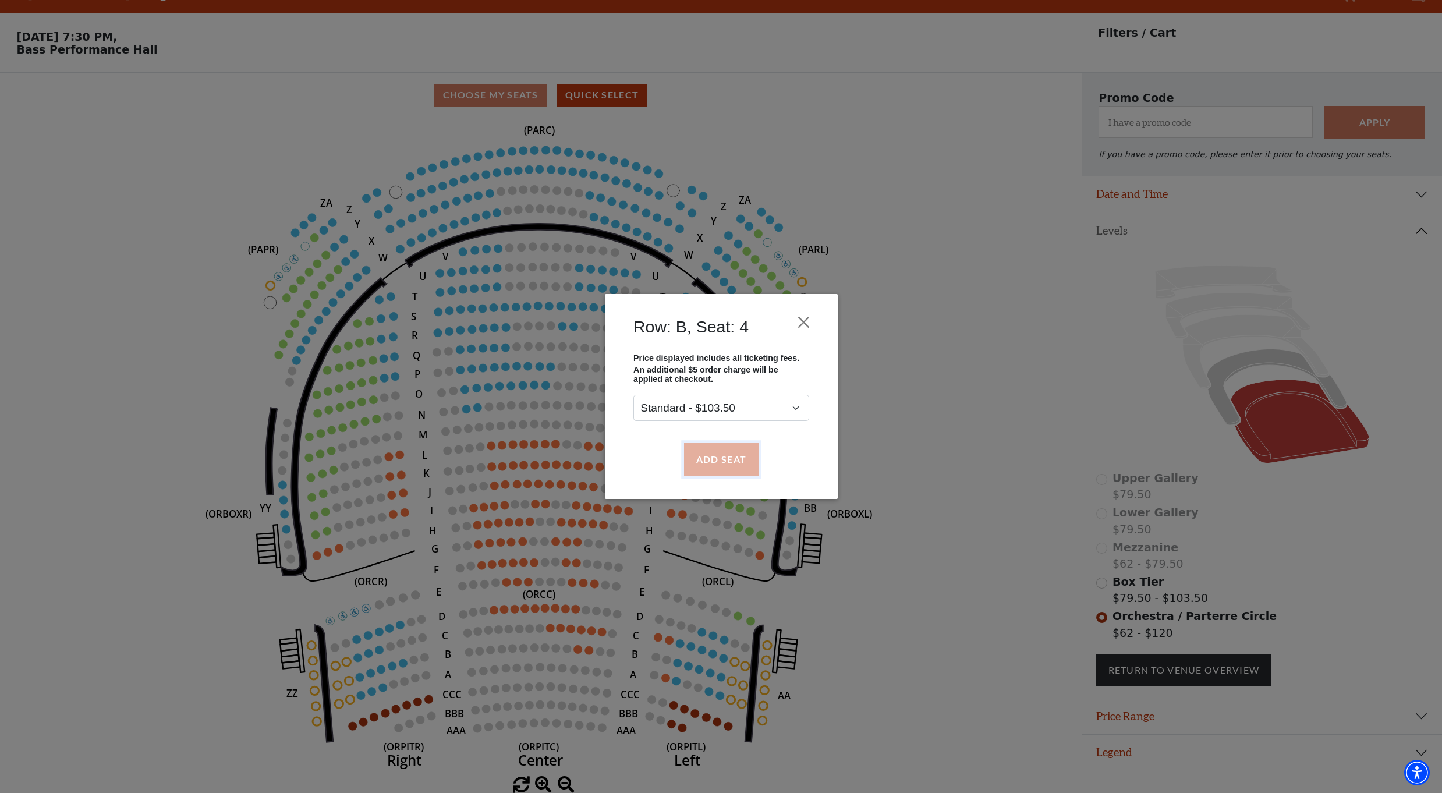
click at [728, 451] on button "Add Seat" at bounding box center [721, 459] width 75 height 33
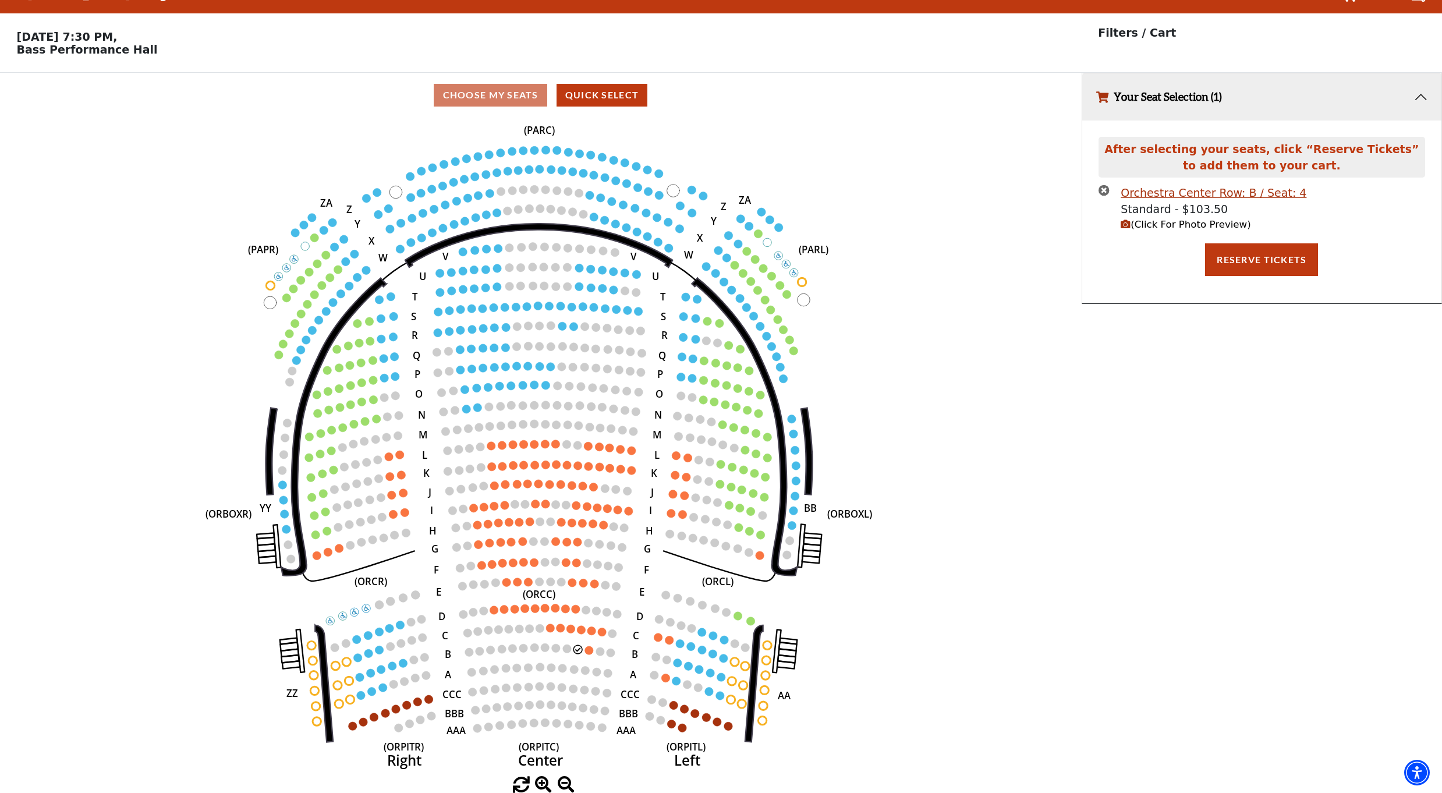
scroll to position [0, 0]
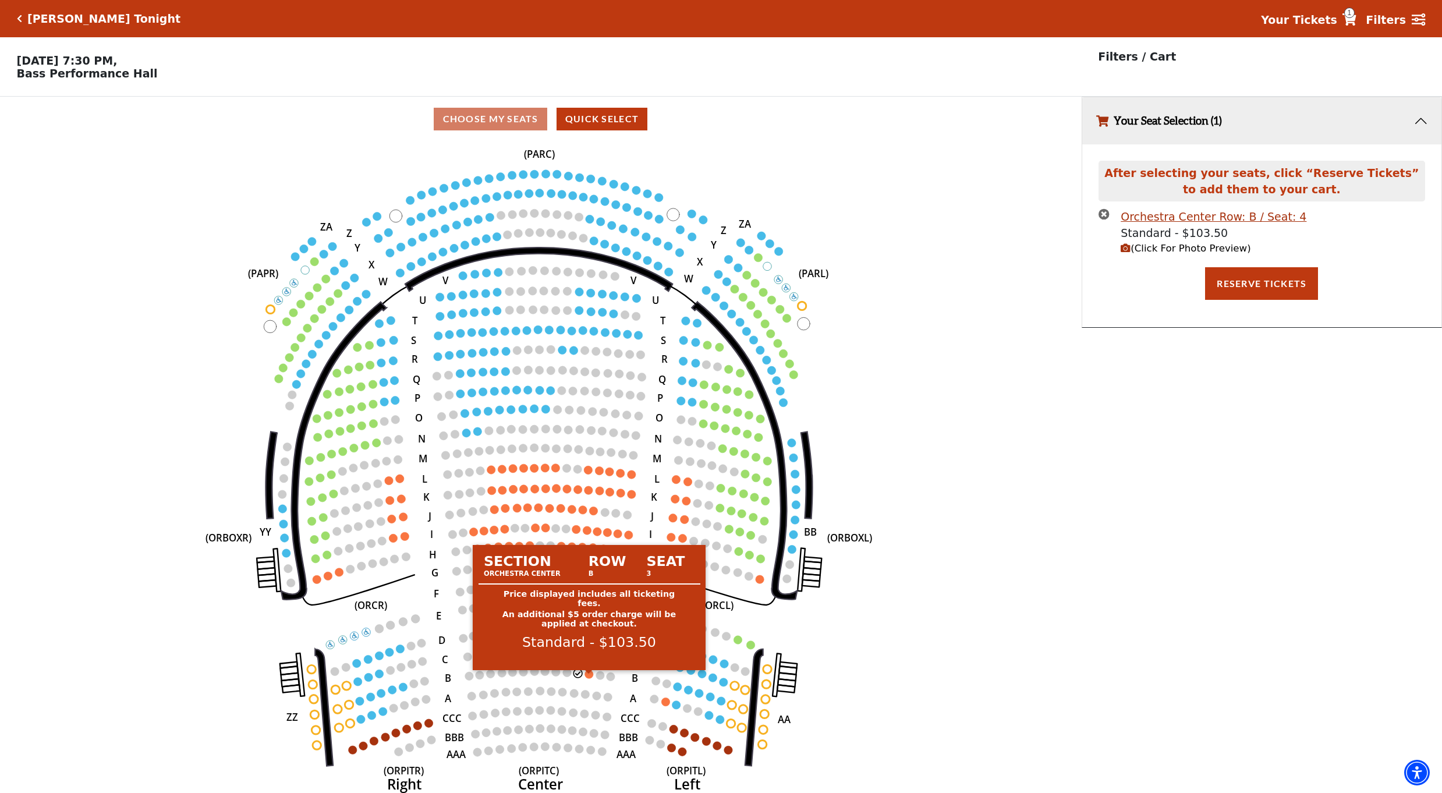
click at [586, 678] on circle at bounding box center [589, 674] width 8 height 8
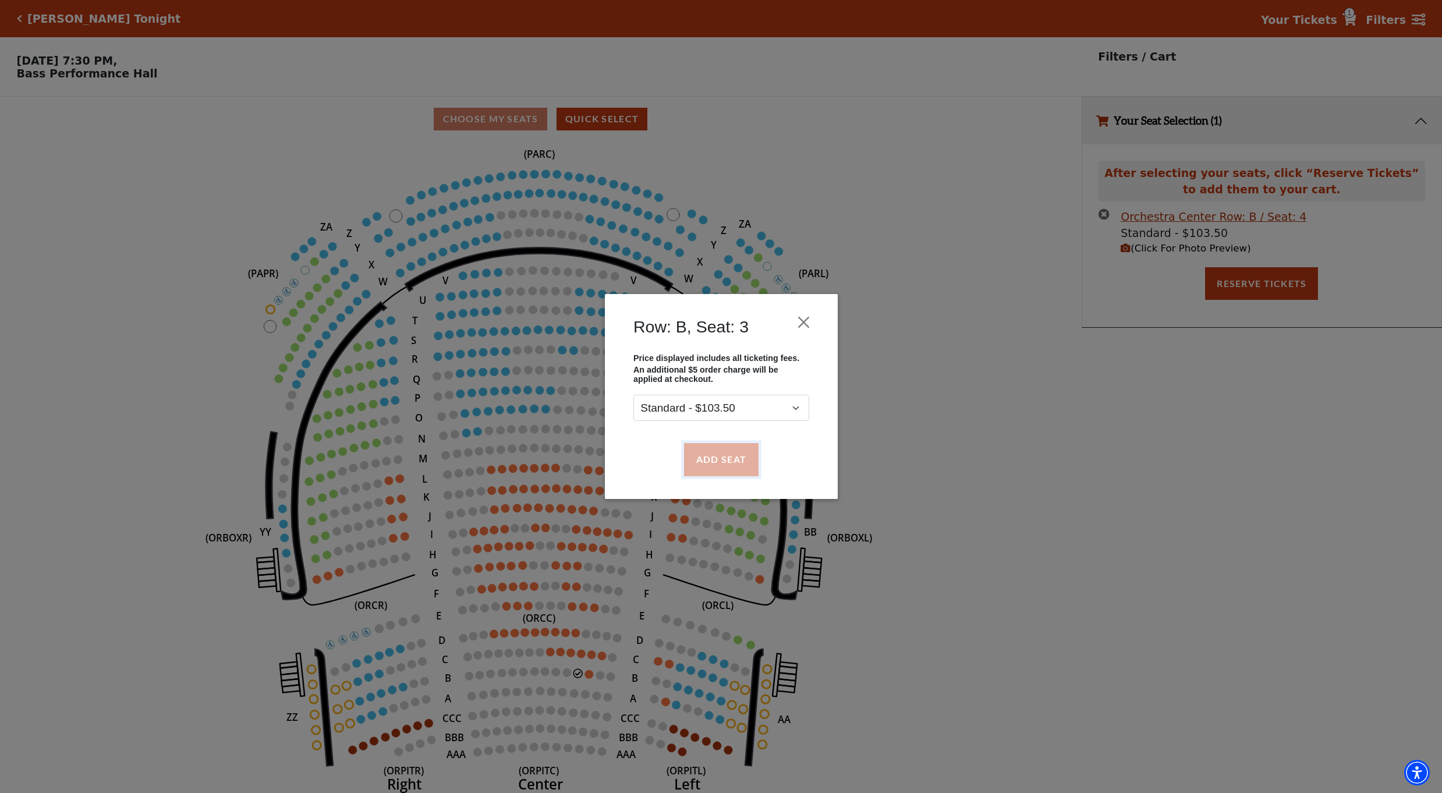
click at [710, 470] on button "Add Seat" at bounding box center [721, 459] width 75 height 33
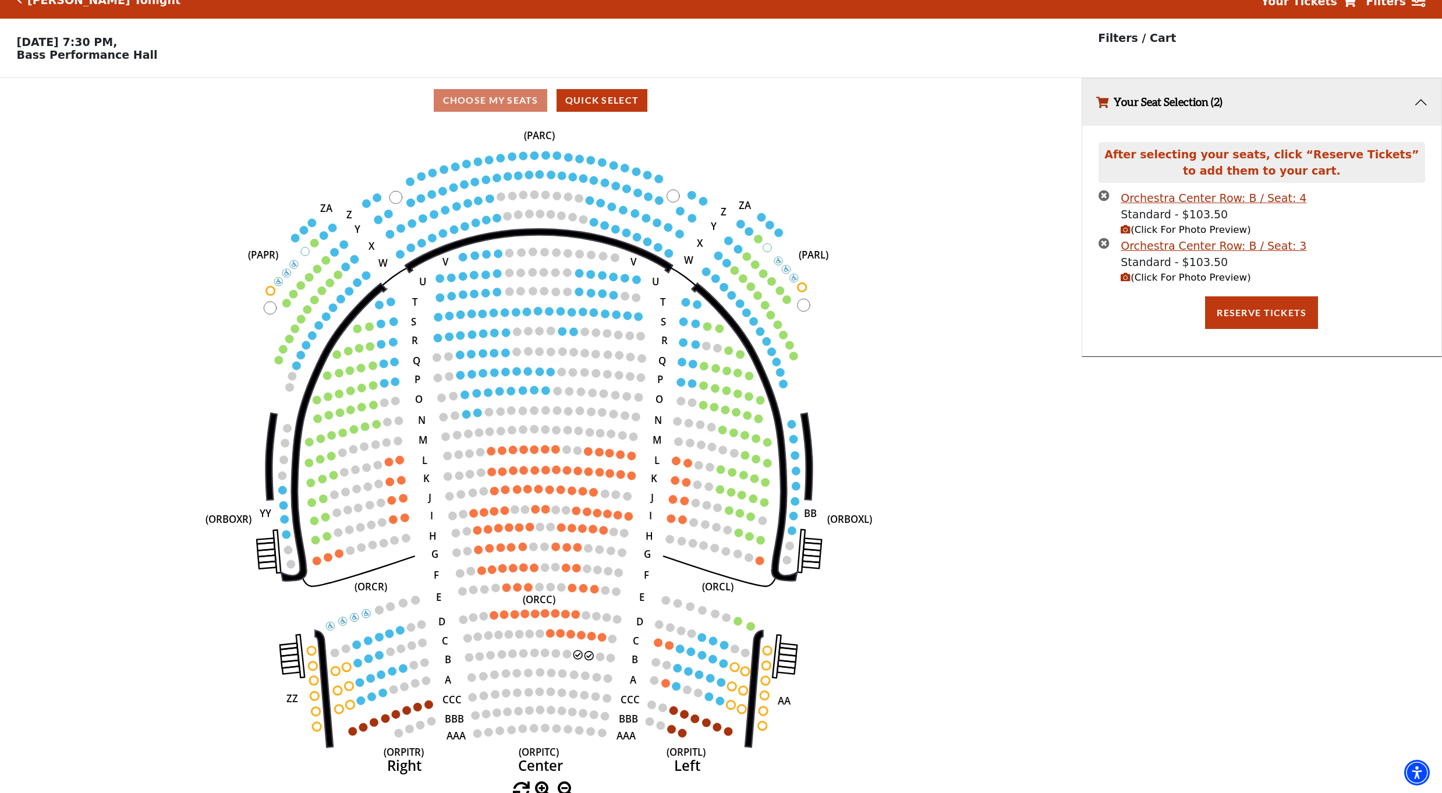
scroll to position [29, 0]
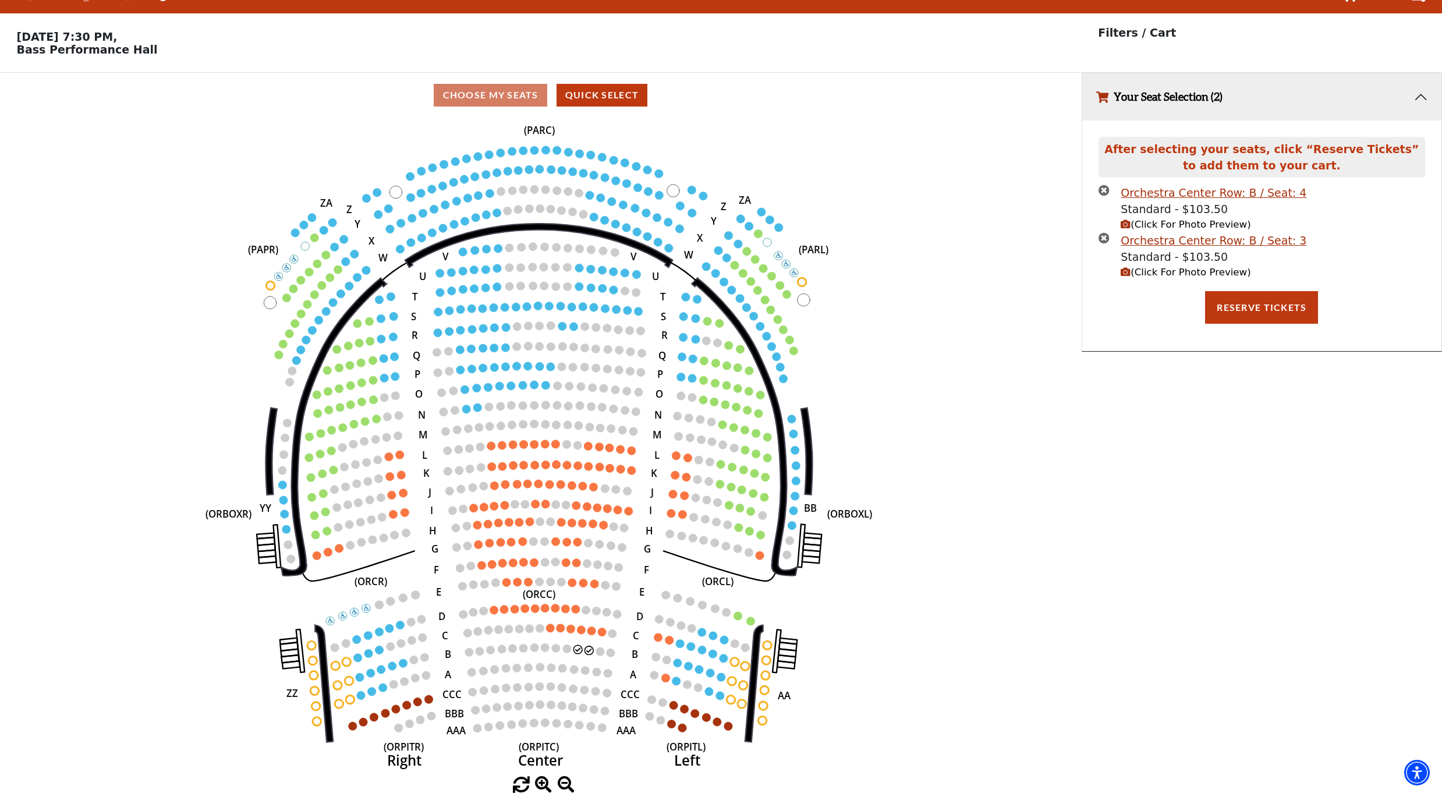
click at [1148, 274] on span "(Click For Photo Preview)" at bounding box center [1186, 272] width 130 height 11
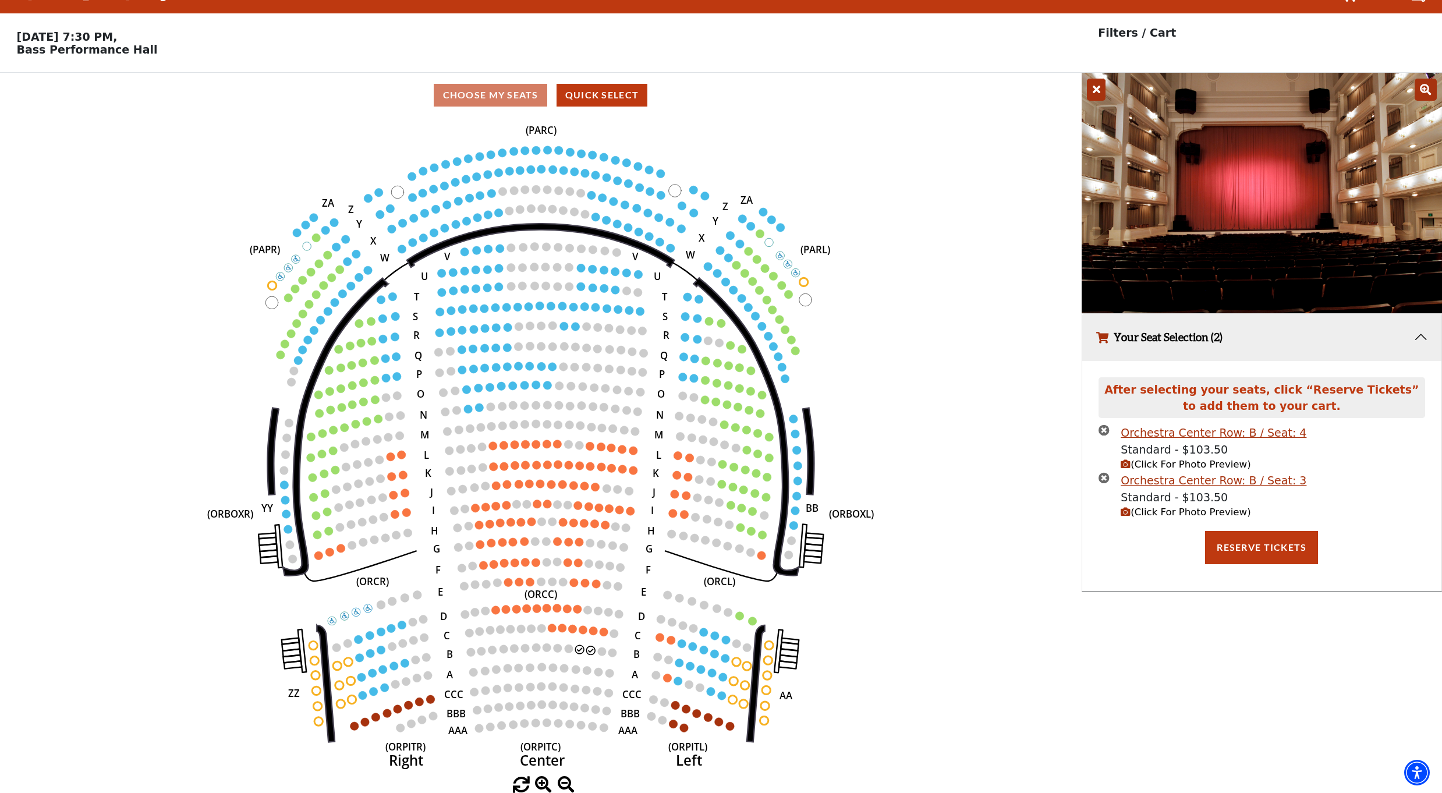
click at [984, 507] on icon "Left (ORPITL) Right (ORPITR) Center (ORPITC) ZZ AA YY BB ZA ZA (ORCL) (ORCR) (O…" at bounding box center [541, 447] width 974 height 659
click at [1014, 277] on icon "Left (ORPITL) Right (ORPITR) Center (ORPITC) ZZ AA YY BB ZA ZA (ORCL) (ORCR) (O…" at bounding box center [541, 447] width 974 height 659
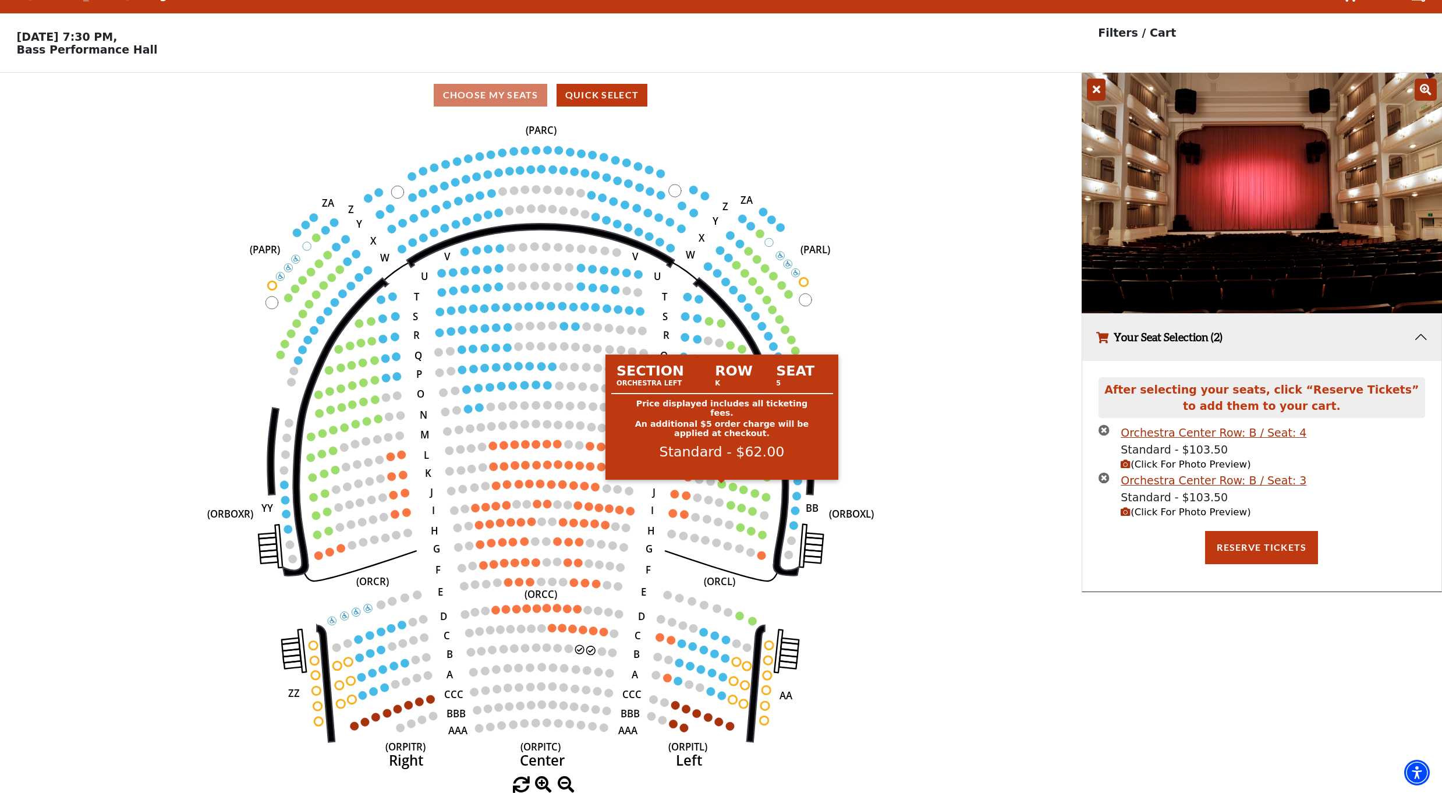
click at [905, 496] on icon "Left (ORPITL) Right (ORPITR) Center (ORPITC) ZZ AA YY BB ZA ZA (ORCL) (ORCR) (O…" at bounding box center [541, 447] width 974 height 659
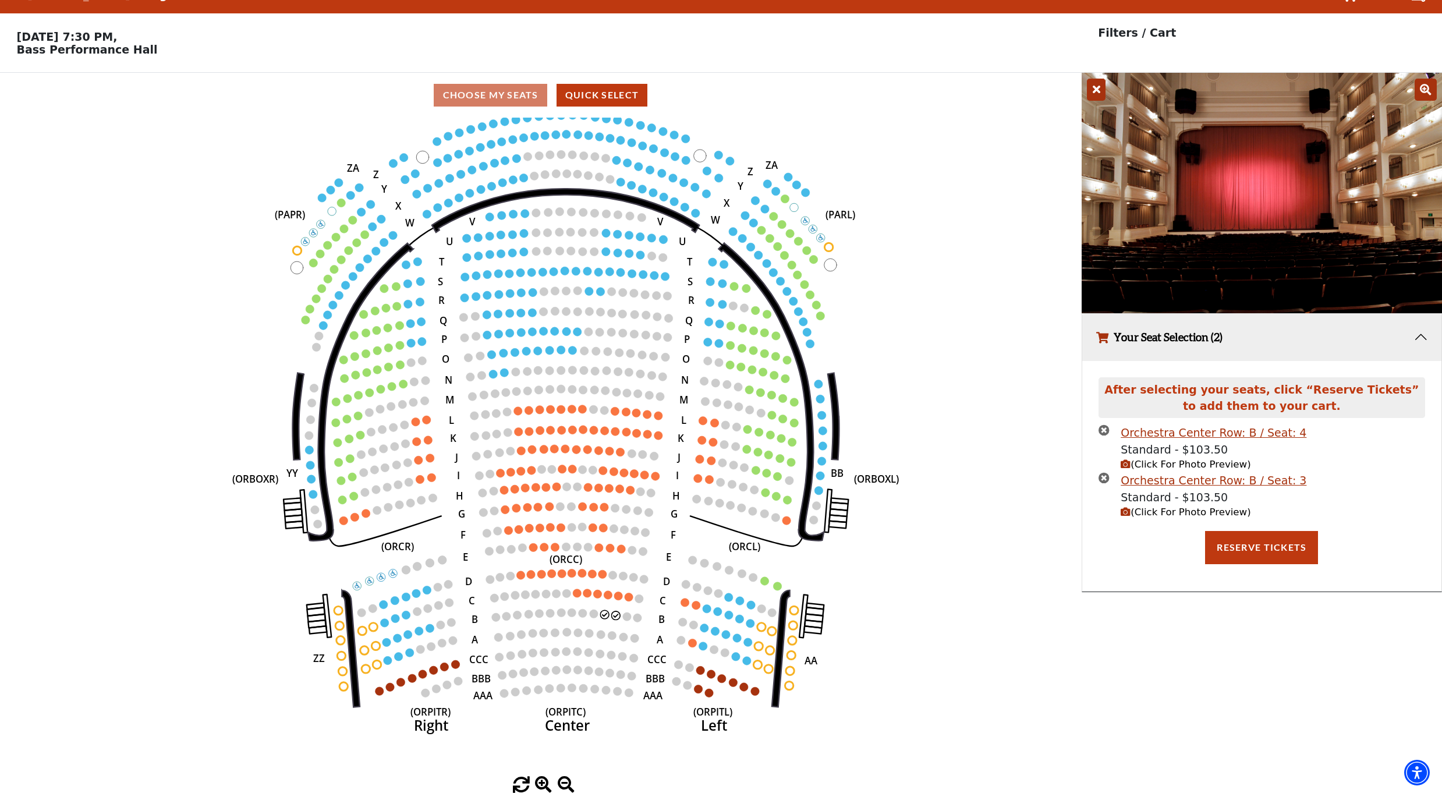
drag, startPoint x: 222, startPoint y: 647, endPoint x: 247, endPoint y: 608, distance: 46.8
click at [247, 608] on icon "Left (ORPITL) Right (ORPITR) Center (ORPITC) ZZ AA YY BB ZA ZA (ORCL) (ORCR) (O…" at bounding box center [541, 447] width 974 height 659
click at [1246, 554] on button "Reserve Tickets" at bounding box center [1261, 547] width 113 height 33
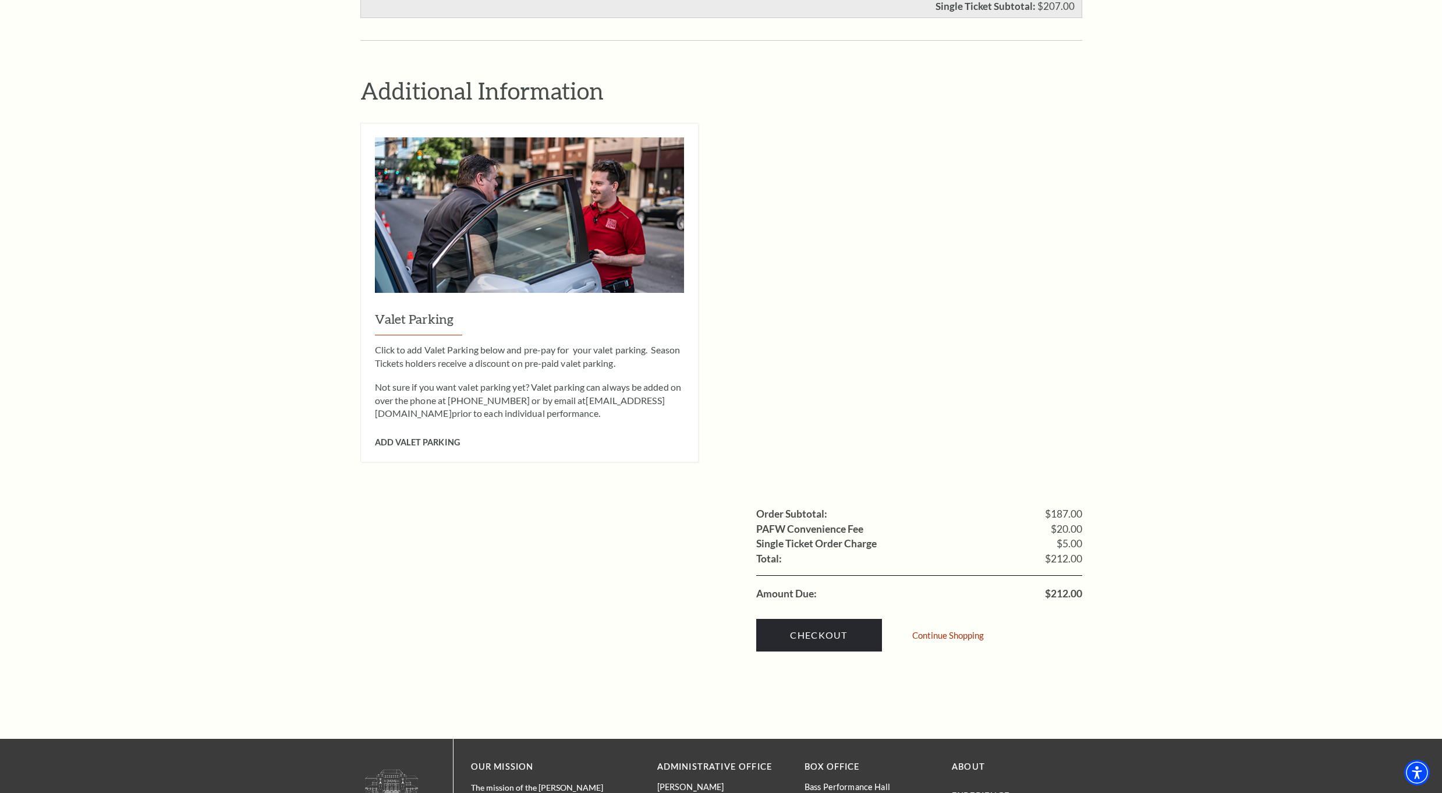
scroll to position [757, 0]
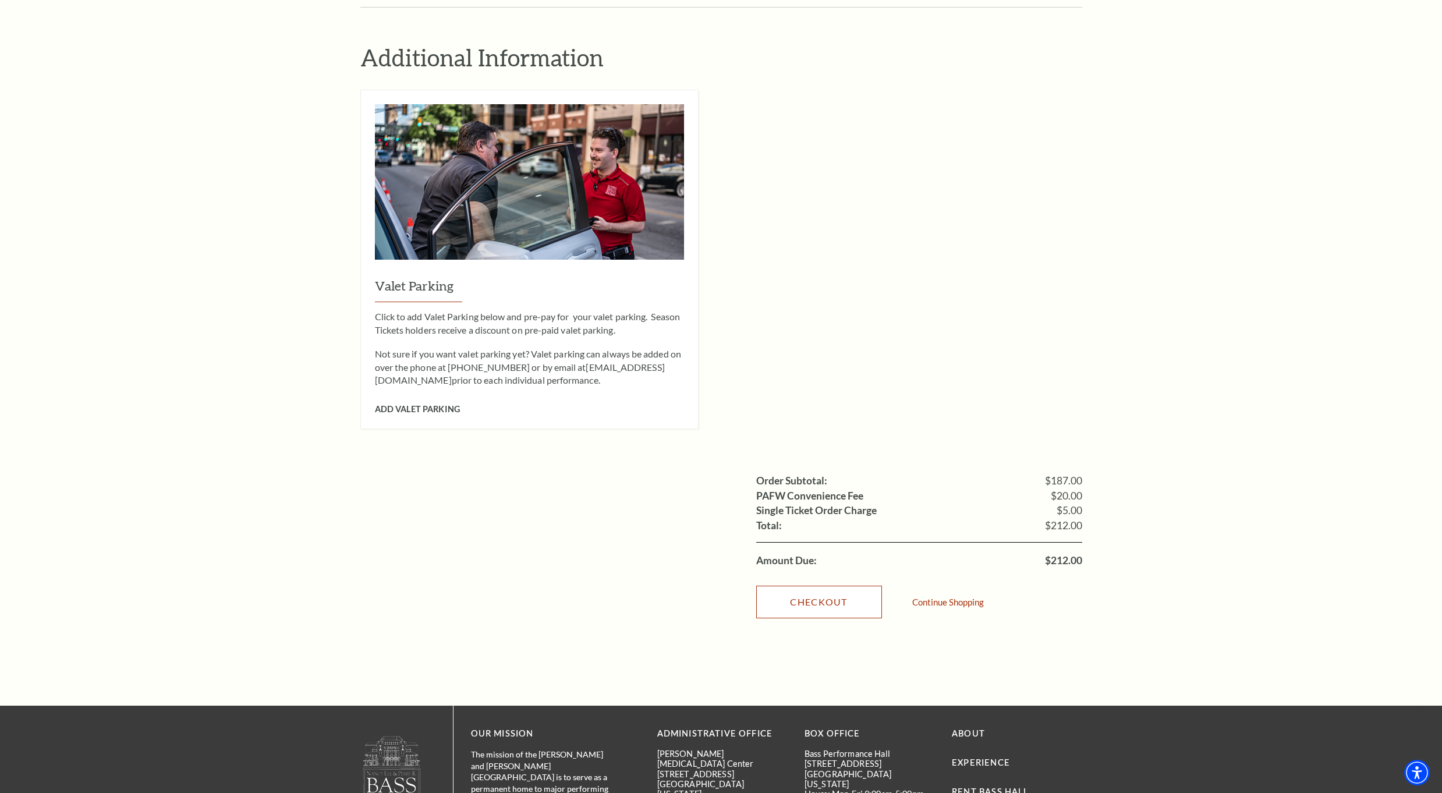
click at [829, 597] on link "Checkout" at bounding box center [819, 602] width 126 height 33
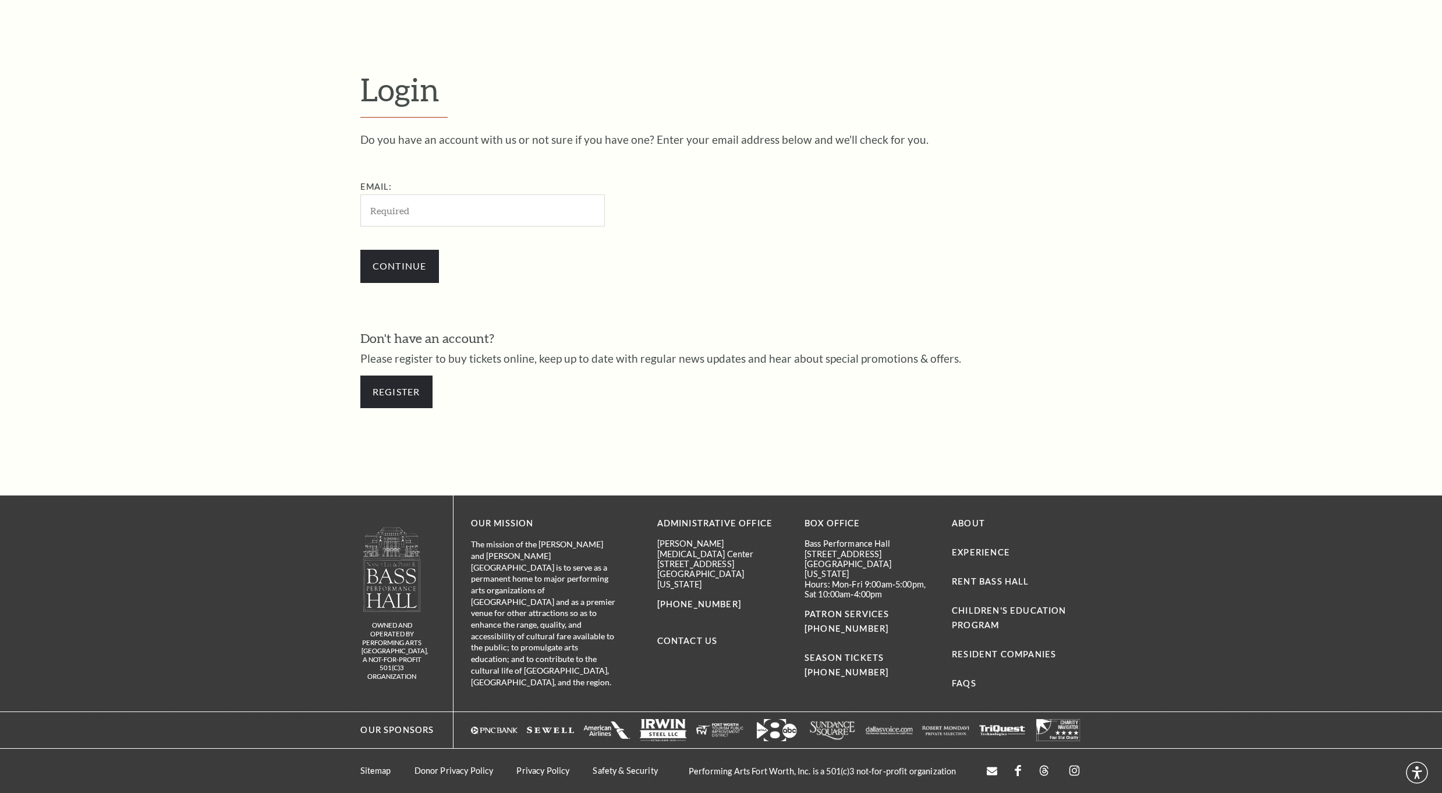
scroll to position [387, 0]
type input "[EMAIL_ADDRESS][DOMAIN_NAME]"
click at [402, 272] on input "Continue" at bounding box center [399, 265] width 79 height 33
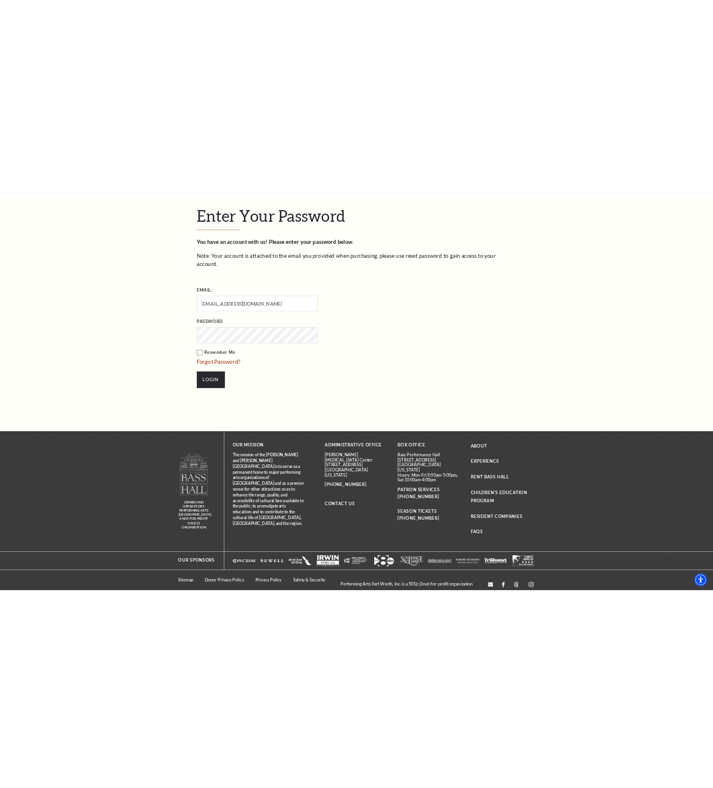
scroll to position [302, 0]
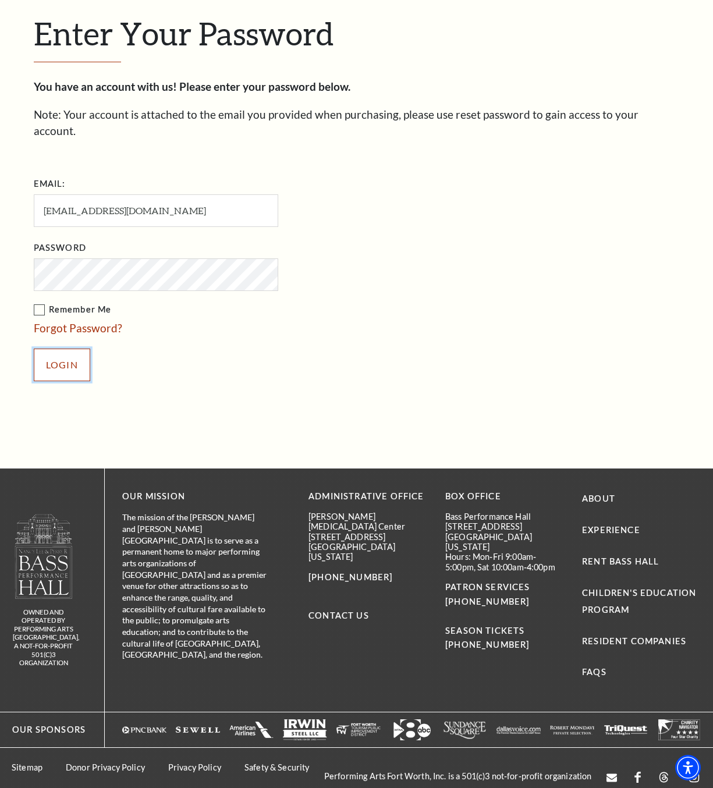
click at [54, 354] on input "Login" at bounding box center [62, 365] width 56 height 33
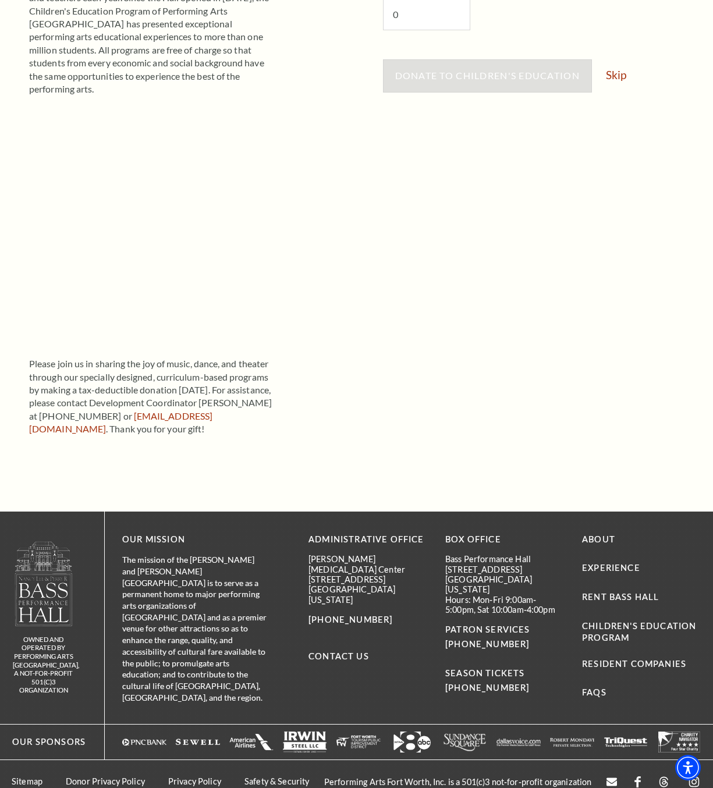
scroll to position [89, 0]
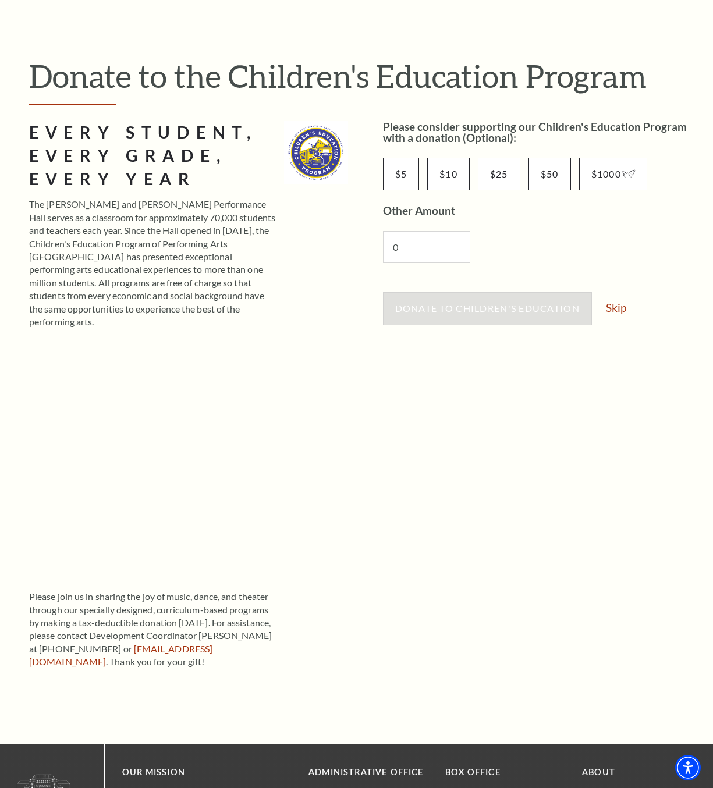
click at [620, 300] on div "Donate to Children's Education Skip" at bounding box center [542, 314] width 319 height 44
click at [618, 304] on link "Skip" at bounding box center [616, 307] width 20 height 11
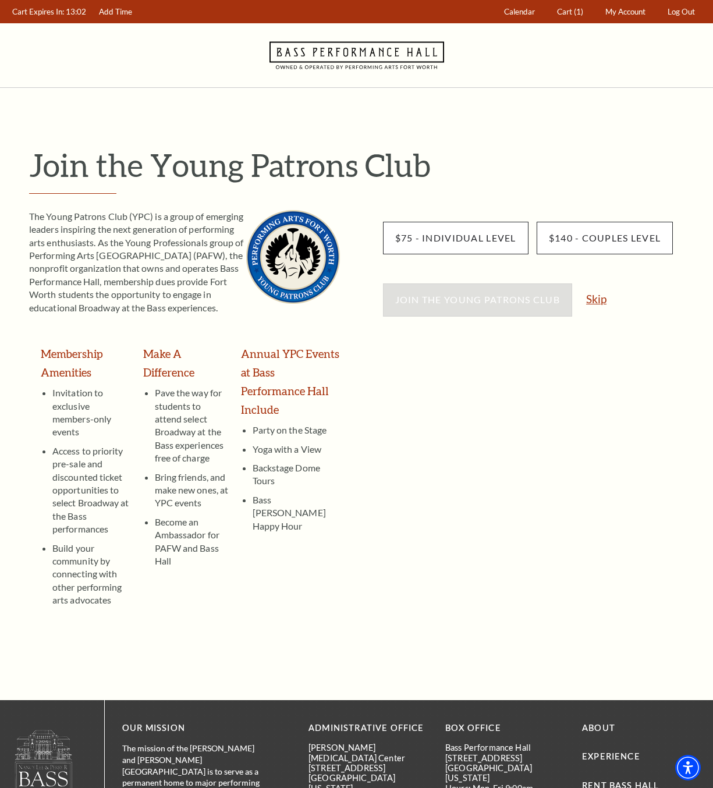
click at [600, 303] on link "Skip" at bounding box center [596, 298] width 20 height 11
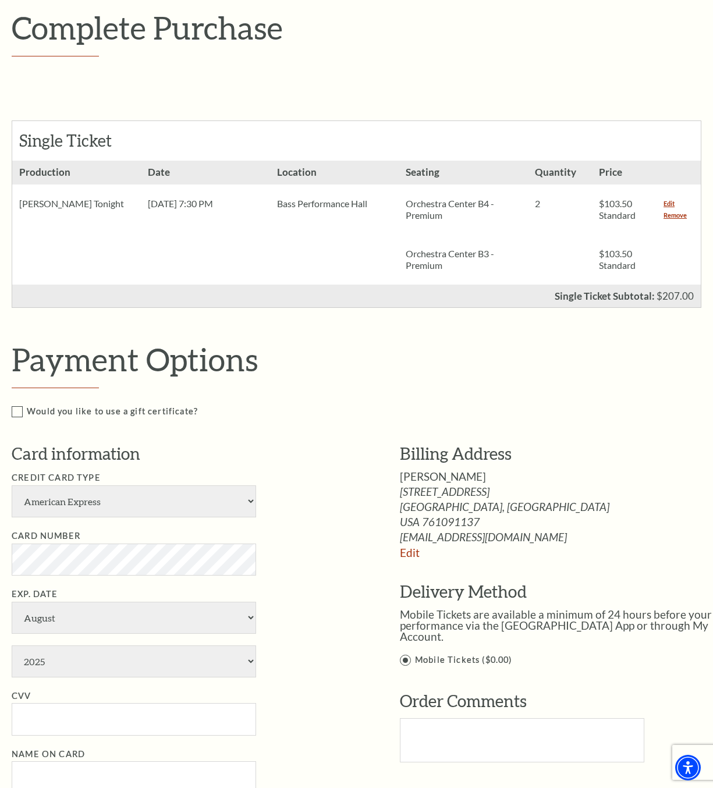
scroll to position [233, 0]
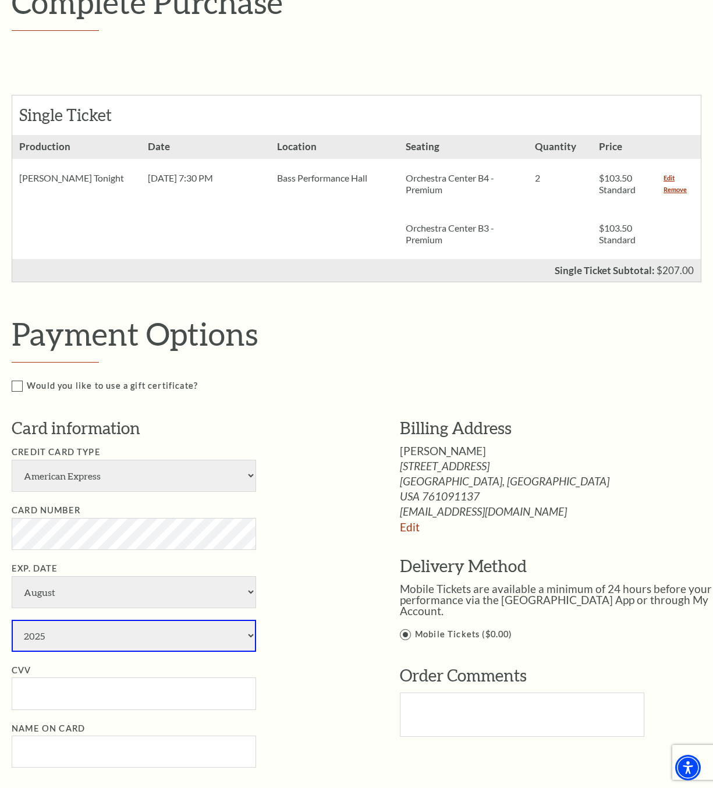
select select "2026"
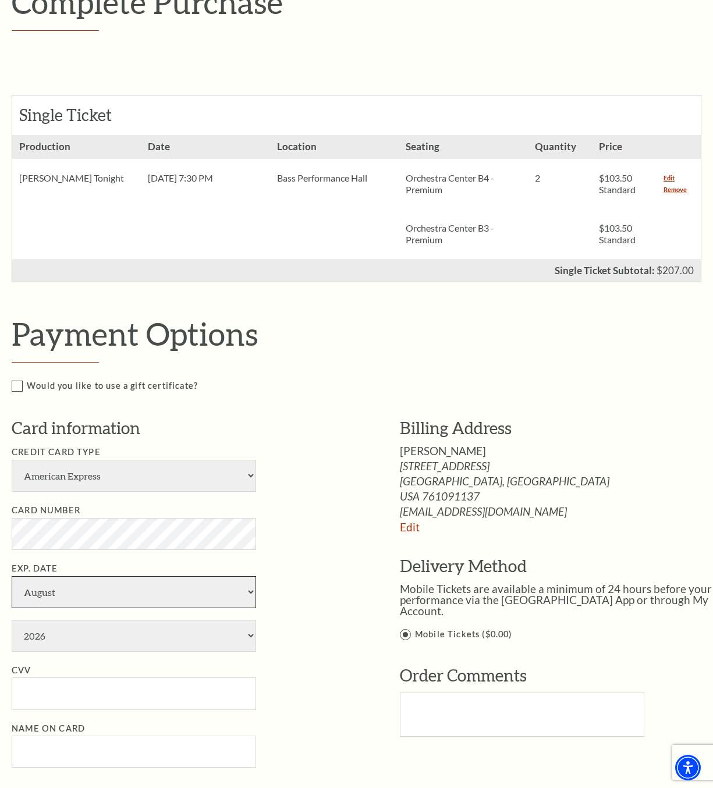
click at [153, 591] on select "January February March April May June July August September October November De…" at bounding box center [134, 592] width 245 height 32
select select "7"
click at [12, 576] on select "January February March April May June July August September October November De…" at bounding box center [134, 592] width 245 height 32
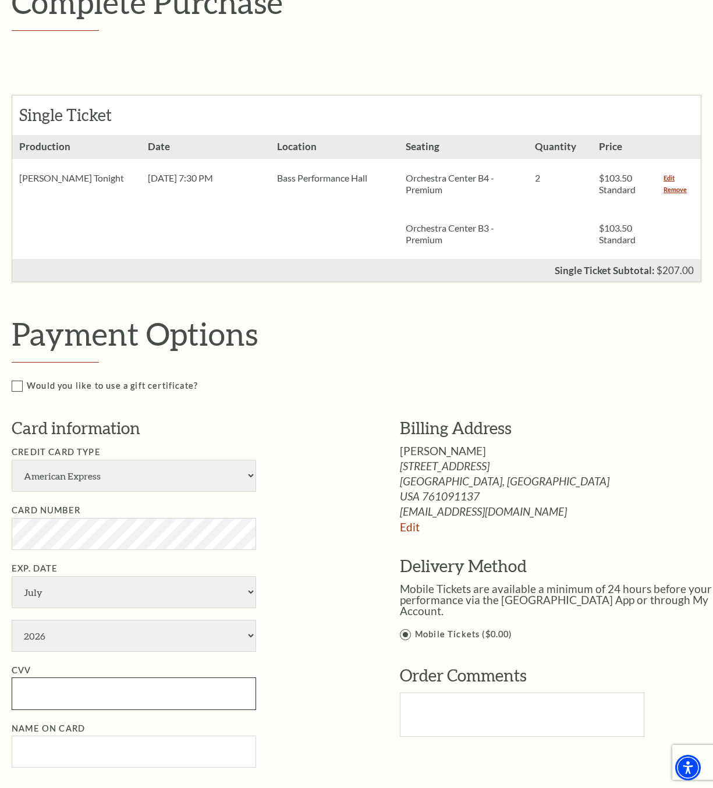
click at [50, 684] on input "CVV" at bounding box center [134, 694] width 245 height 32
type input "1676"
click at [322, 678] on li "CVV 1676" at bounding box center [188, 687] width 353 height 47
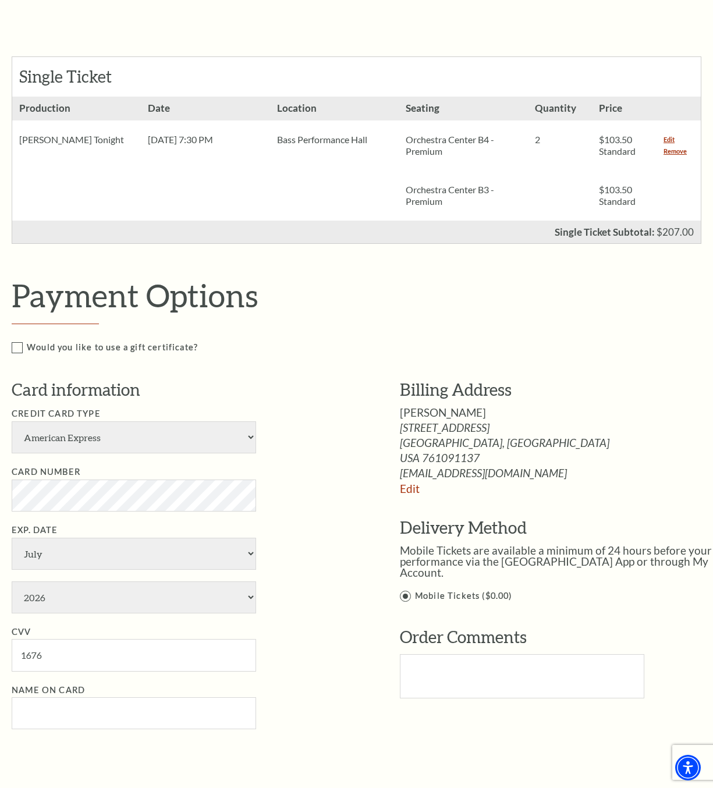
scroll to position [291, 0]
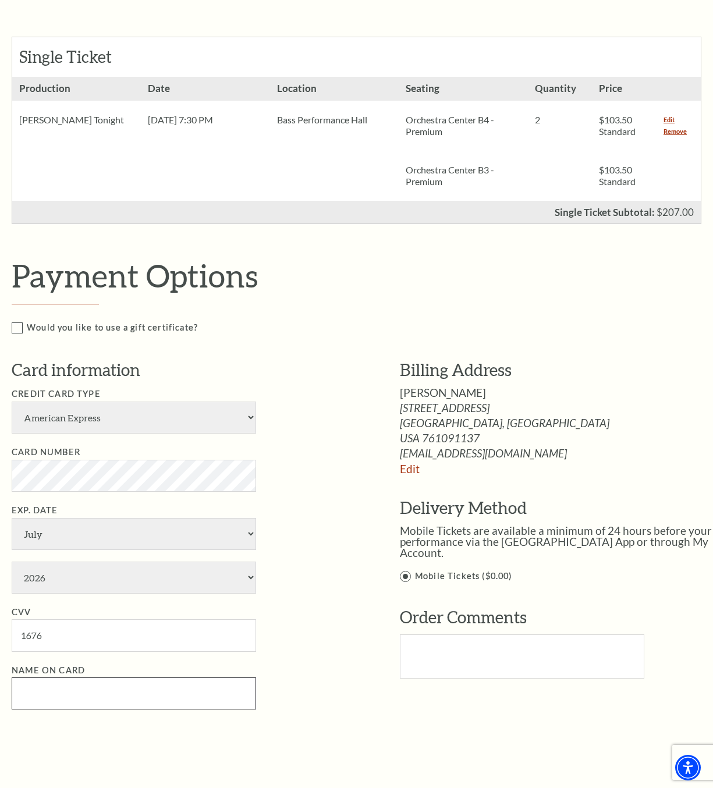
click at [147, 703] on input "Name on Card" at bounding box center [134, 694] width 245 height 32
type input "William G. Hall"
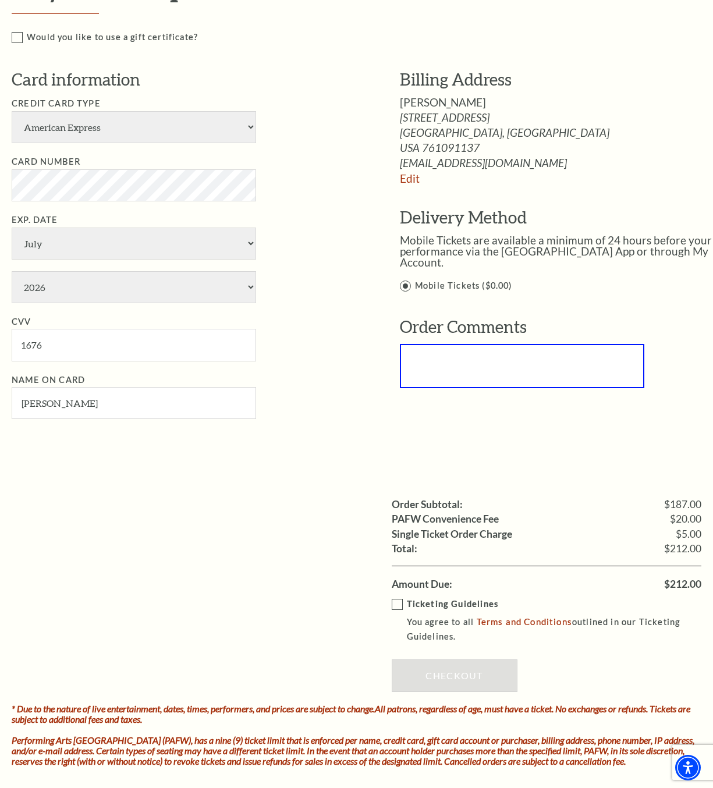
scroll to position [582, 0]
click at [407, 610] on p "Ticketing Guidelines" at bounding box center [563, 604] width 312 height 15
click at [0, 0] on input "Ticketing Guidelines You agree to all Terms and Conditions outlined in our Tick…" at bounding box center [0, 0] width 0 height 0
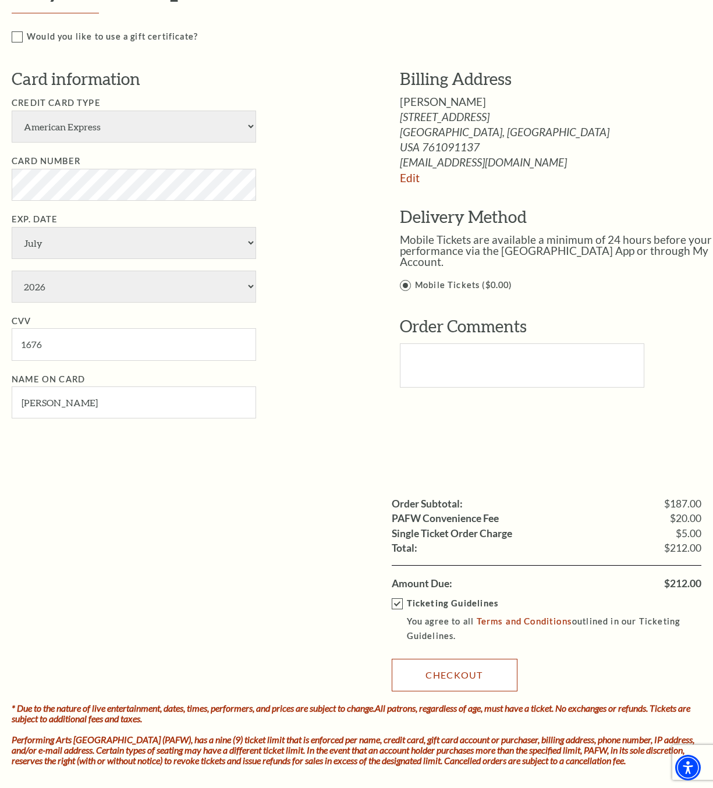
click at [468, 671] on link "Checkout" at bounding box center [455, 675] width 126 height 33
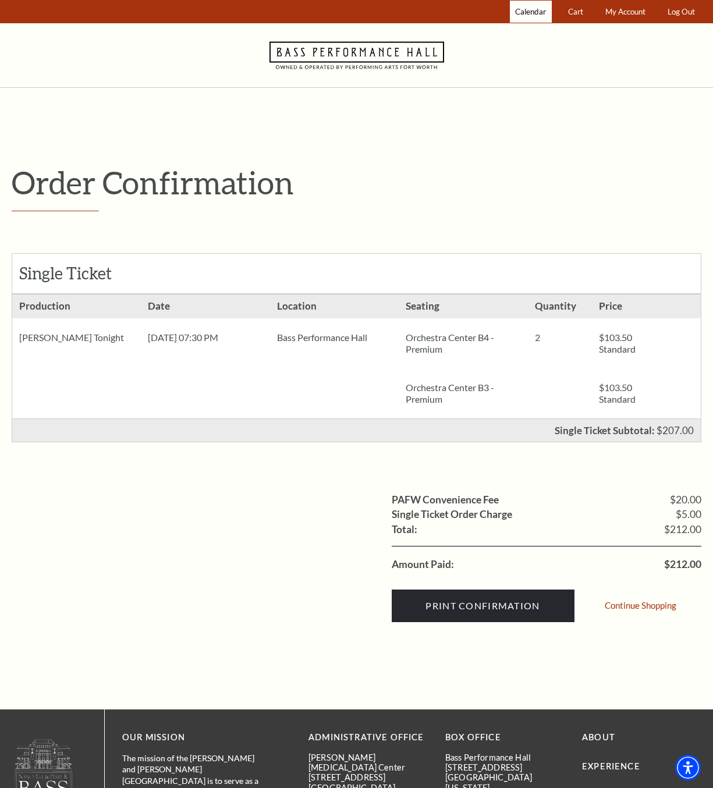
click at [523, 13] on span "Calendar" at bounding box center [530, 11] width 31 height 9
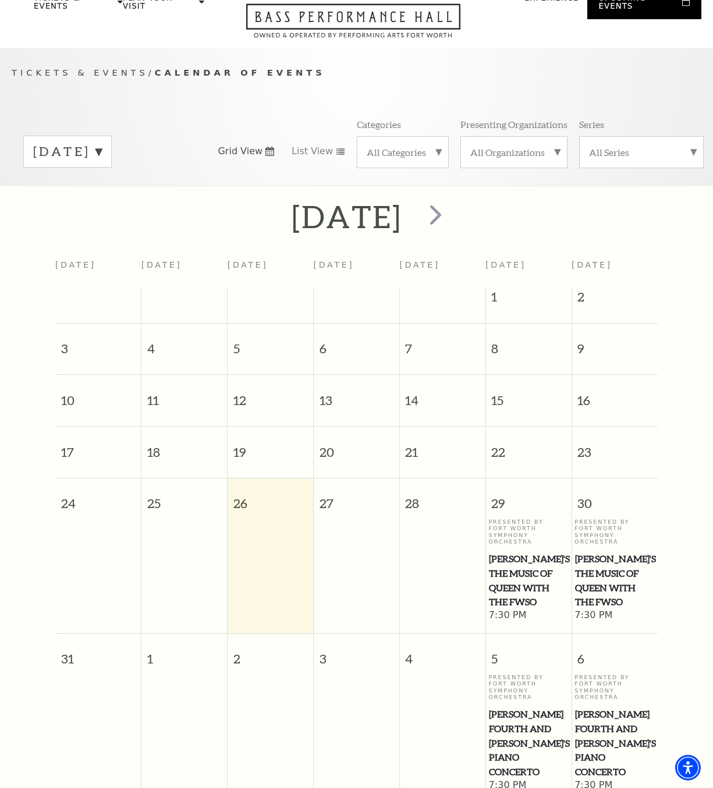
scroll to position [98, 0]
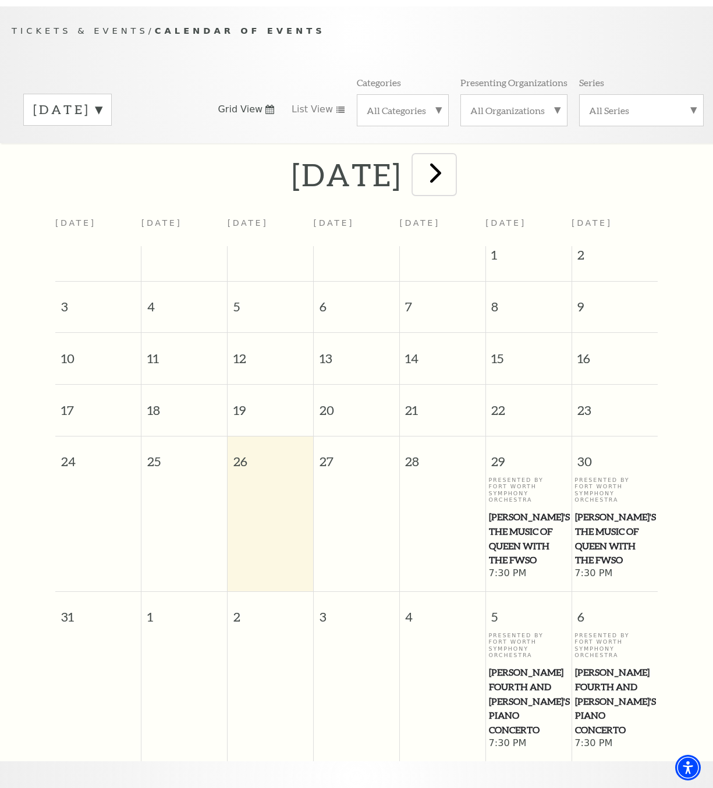
click at [452, 175] on span "next" at bounding box center [435, 172] width 33 height 33
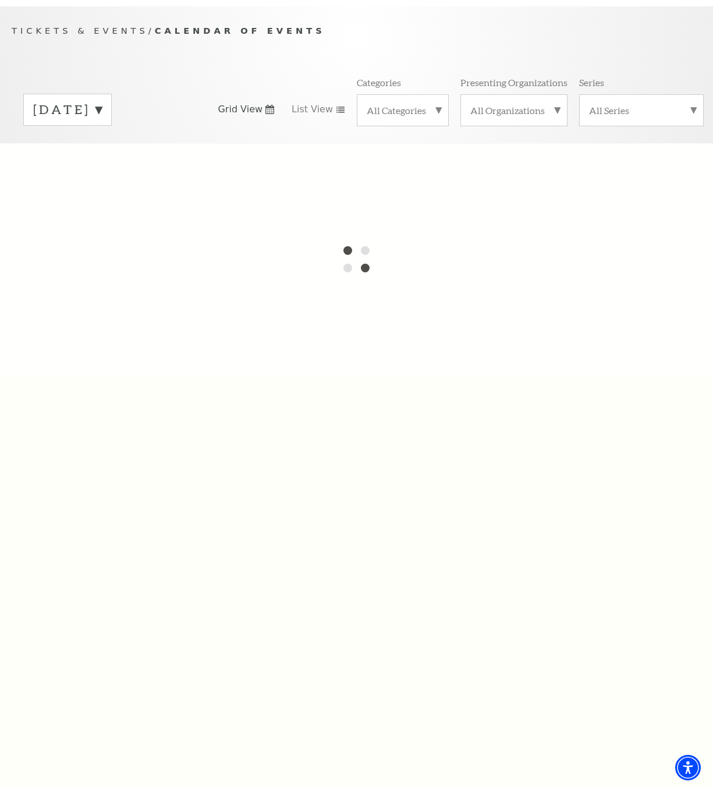
click at [475, 175] on div at bounding box center [356, 259] width 713 height 233
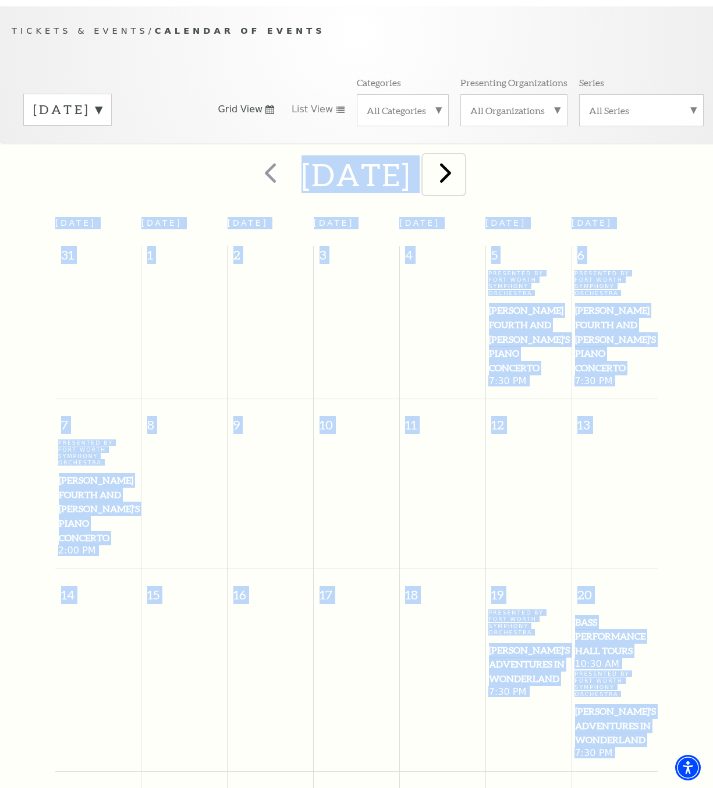
click at [462, 174] on span "next" at bounding box center [445, 172] width 33 height 33
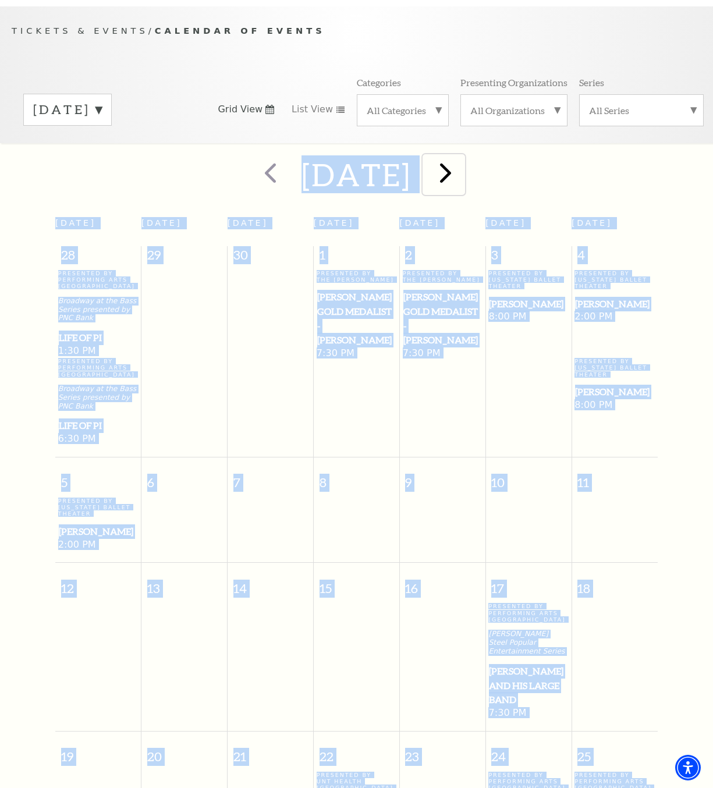
click at [462, 170] on span "next" at bounding box center [445, 172] width 33 height 33
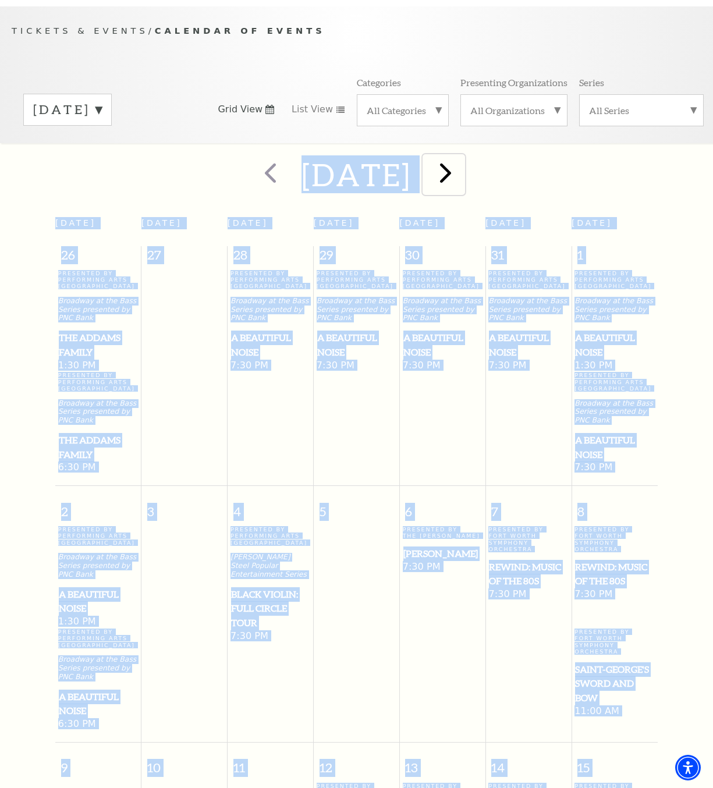
click at [462, 172] on span "next" at bounding box center [445, 172] width 33 height 33
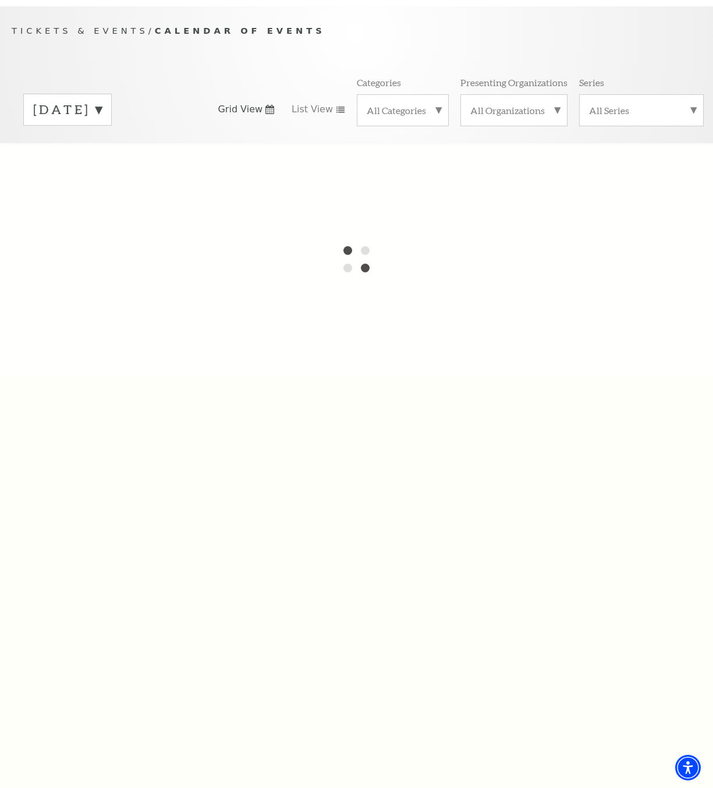
click at [407, 109] on label "All Categories" at bounding box center [403, 110] width 72 height 12
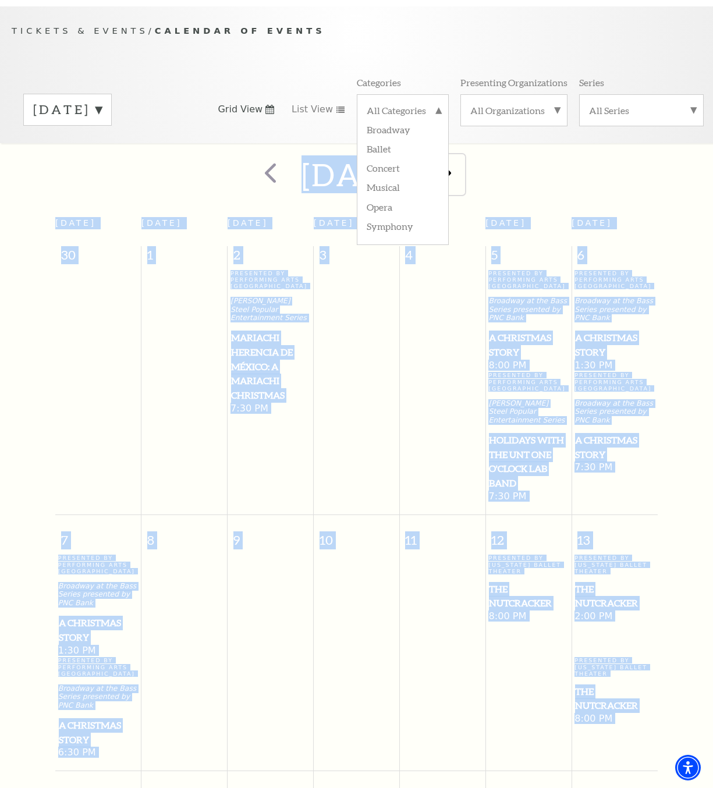
click at [462, 174] on span "next" at bounding box center [445, 172] width 33 height 33
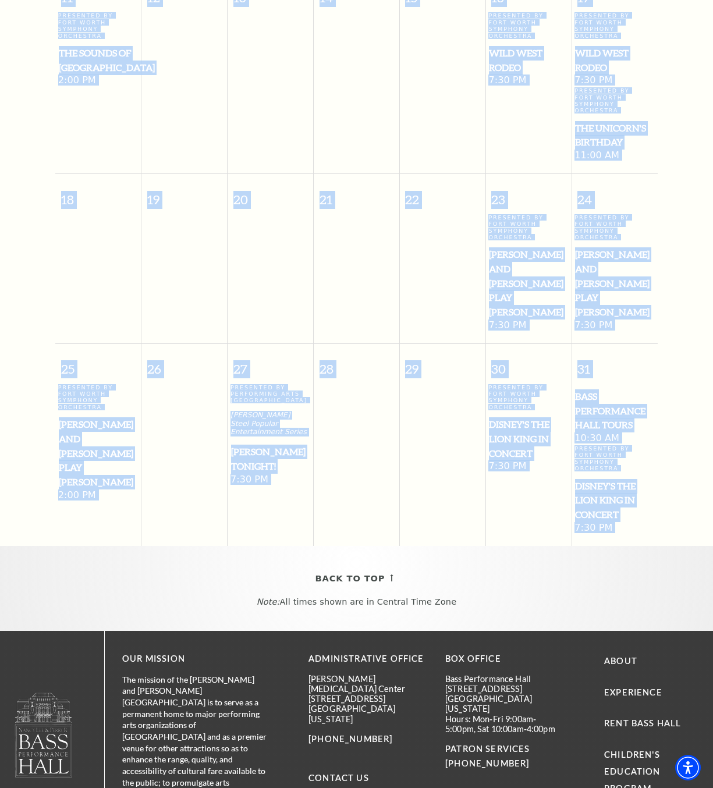
scroll to position [622, 0]
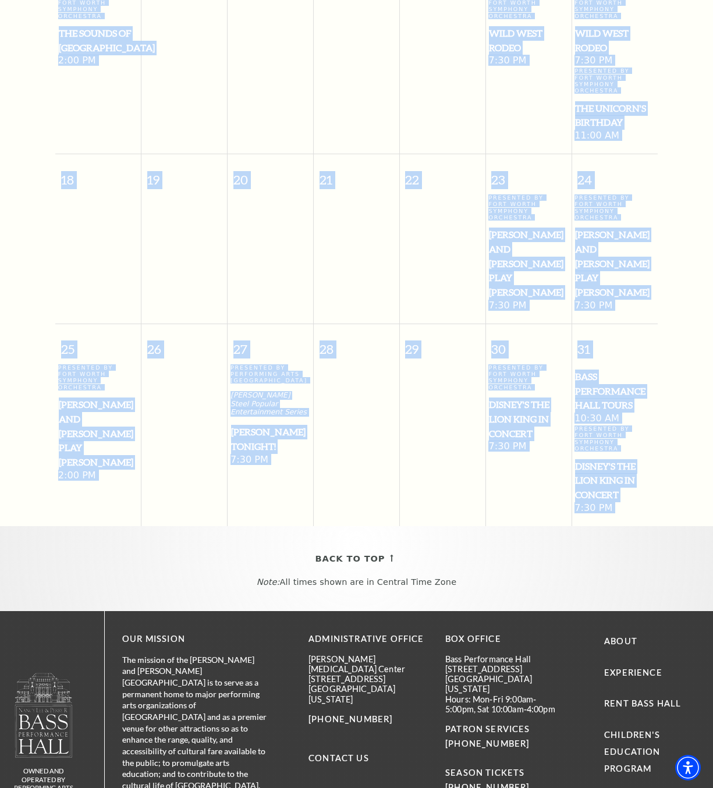
click at [286, 137] on div "11 12 13 14 15 16 17 Presented By Fort Worth Symphony Orchestra The Sounds of […" at bounding box center [356, 52] width 603 height 201
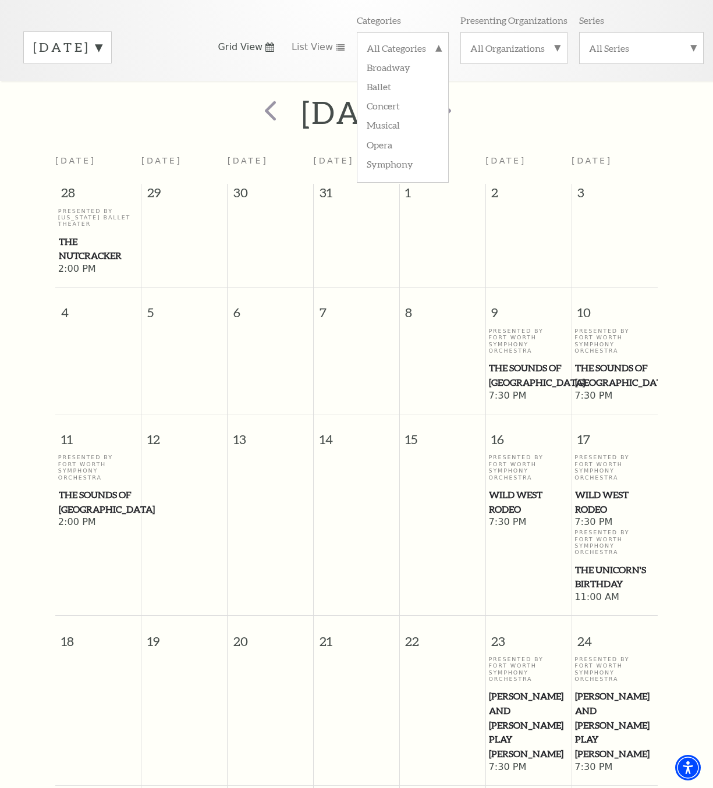
scroll to position [156, 0]
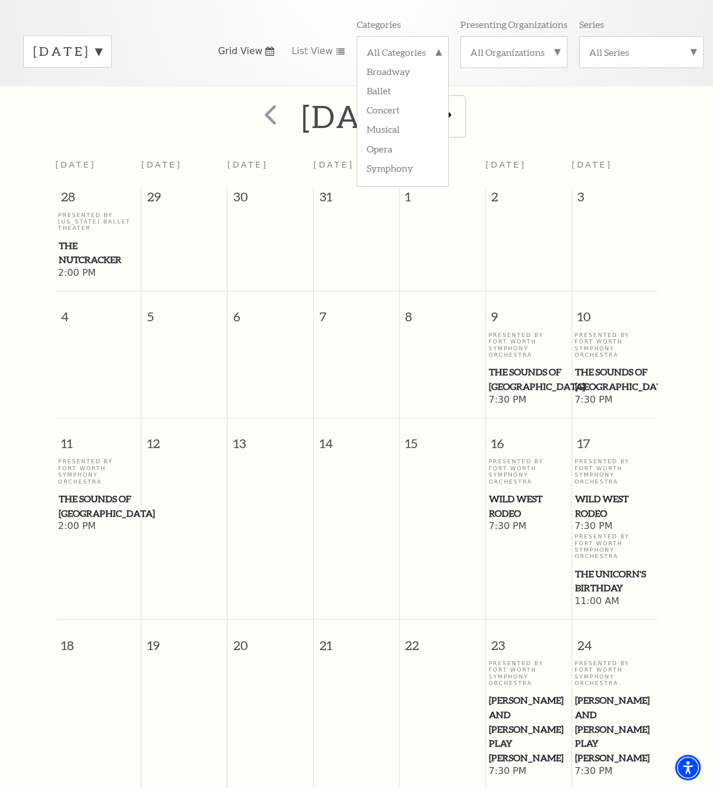
click at [462, 105] on span "next" at bounding box center [445, 114] width 33 height 33
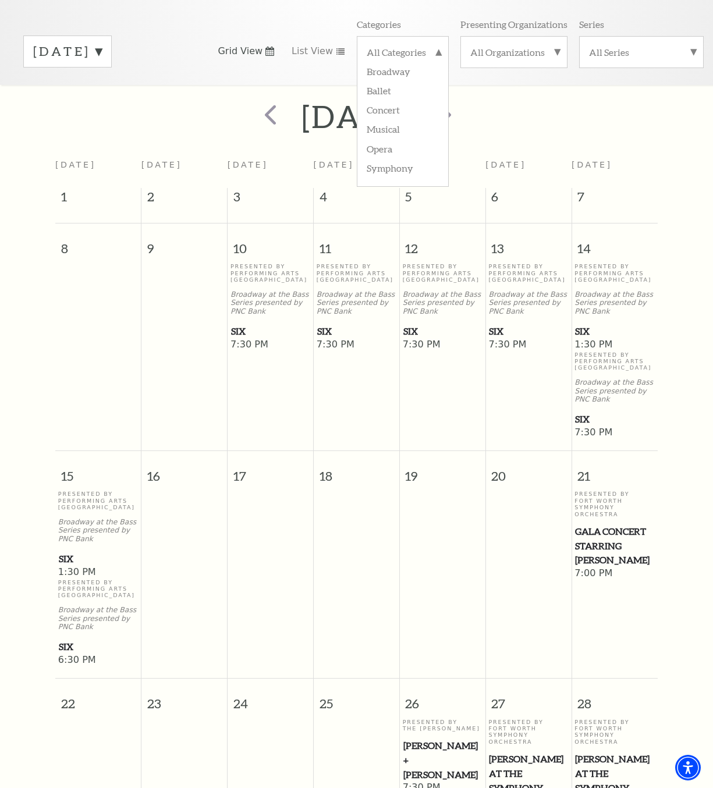
scroll to position [98, 0]
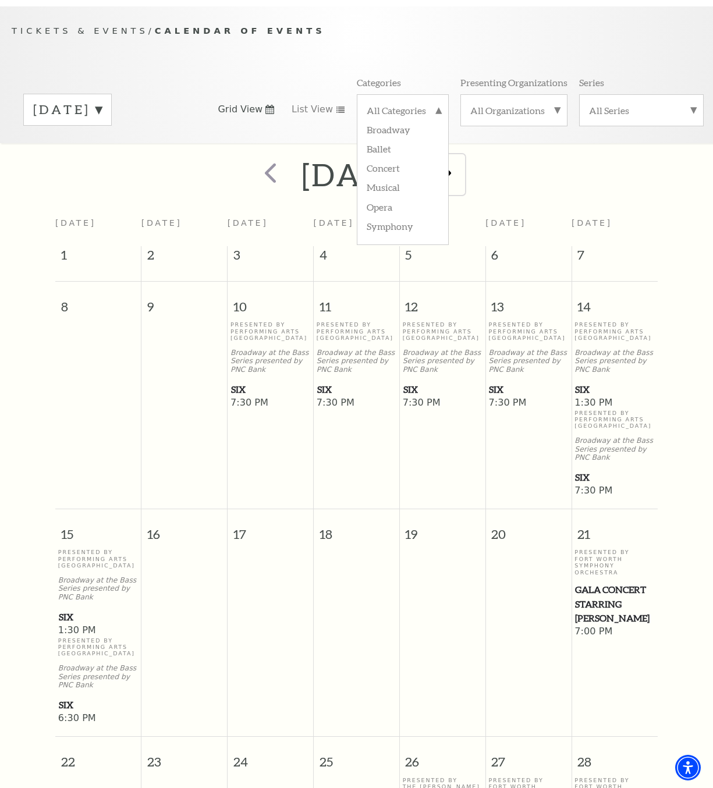
click at [462, 177] on span "next" at bounding box center [445, 172] width 33 height 33
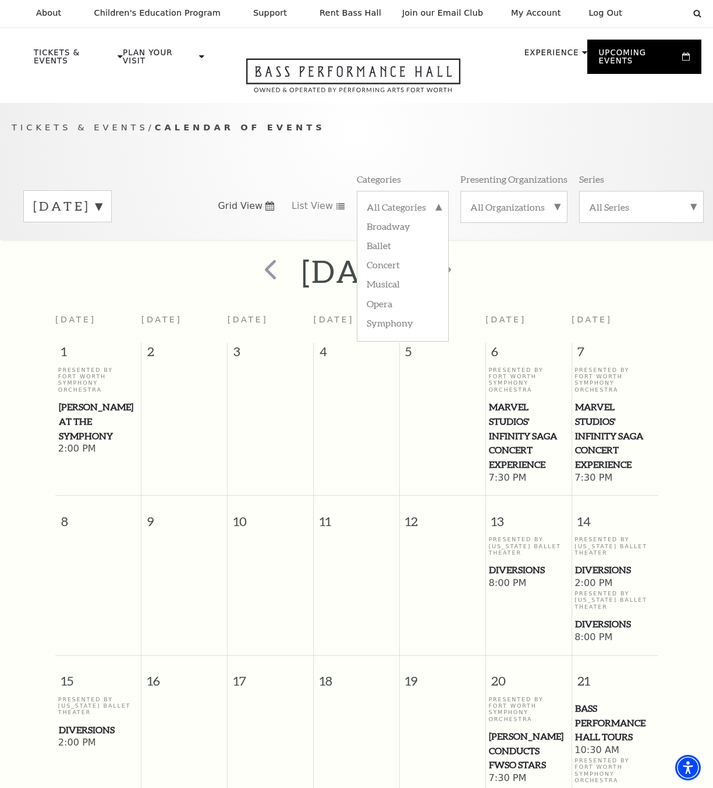
scroll to position [0, 0]
click at [462, 270] on span "next" at bounding box center [445, 270] width 33 height 33
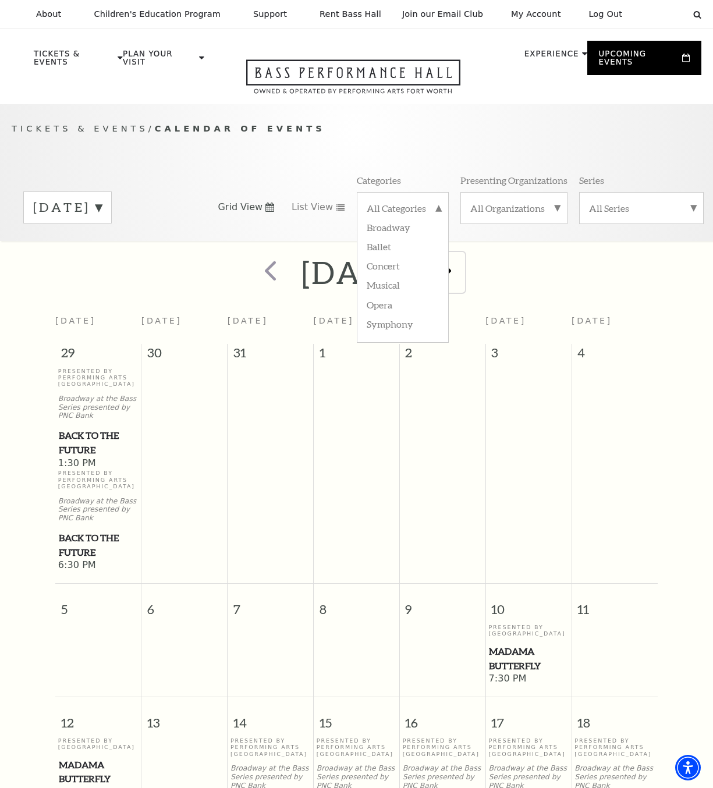
click at [462, 260] on span "next" at bounding box center [445, 270] width 33 height 33
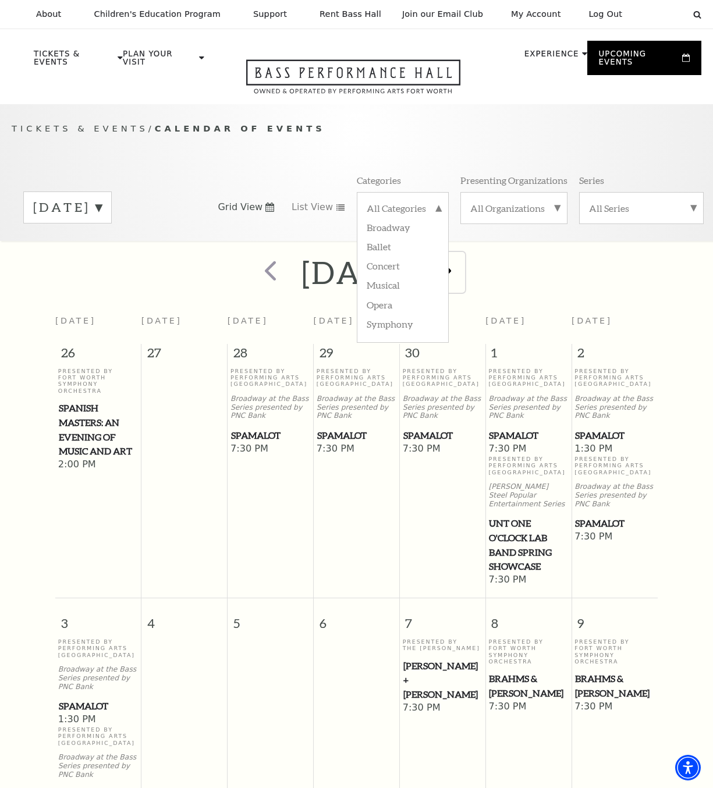
click at [462, 259] on span "next" at bounding box center [445, 270] width 33 height 33
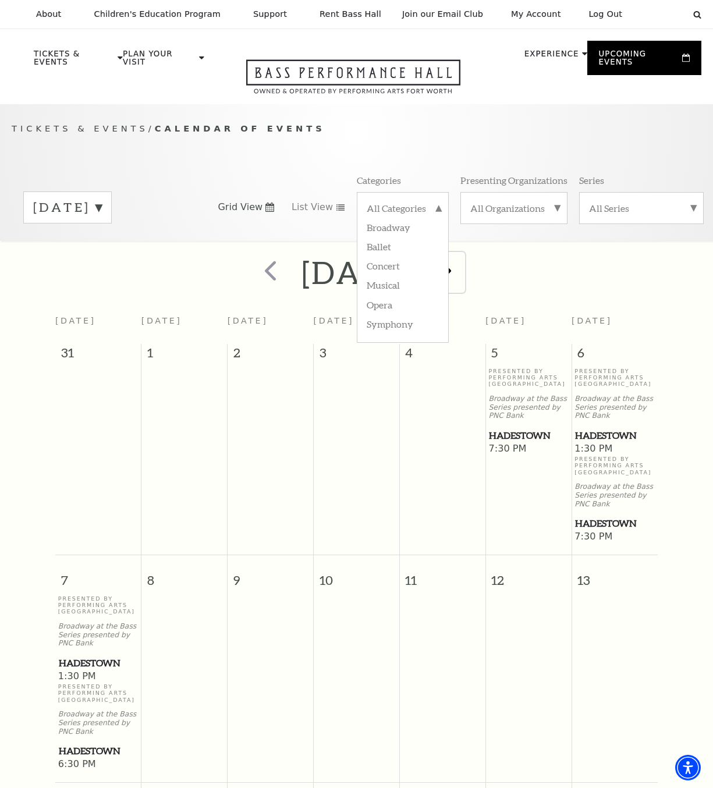
click at [462, 266] on span "next" at bounding box center [445, 270] width 33 height 33
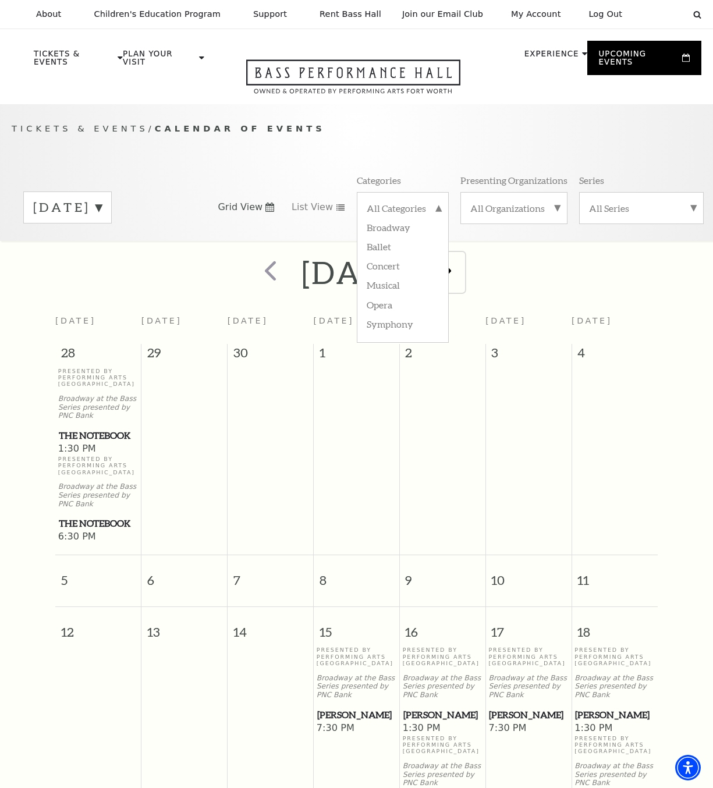
click at [462, 267] on span "next" at bounding box center [445, 270] width 33 height 33
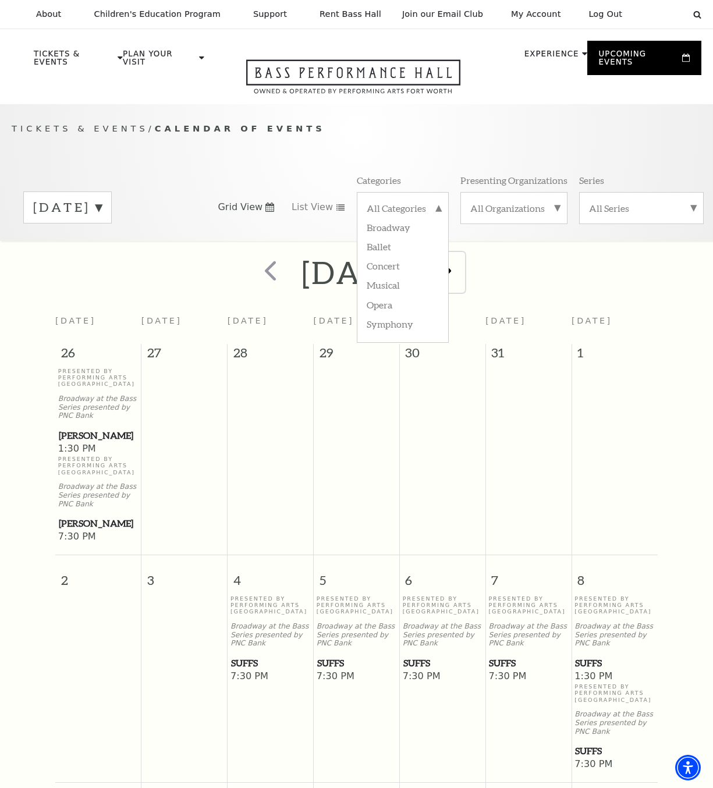
click at [462, 260] on span "next" at bounding box center [445, 270] width 33 height 33
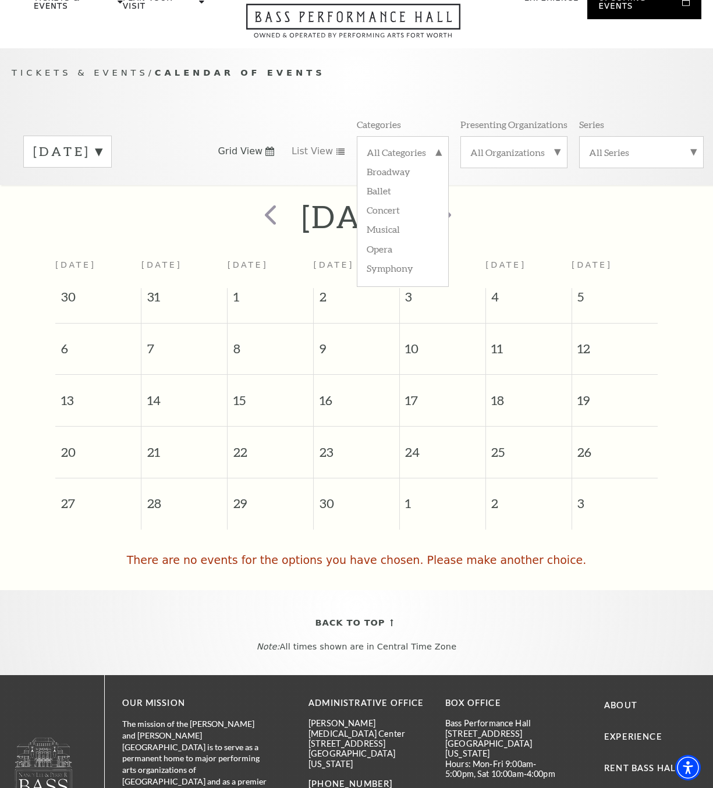
scroll to position [98, 0]
